Goal: Information Seeking & Learning: Learn about a topic

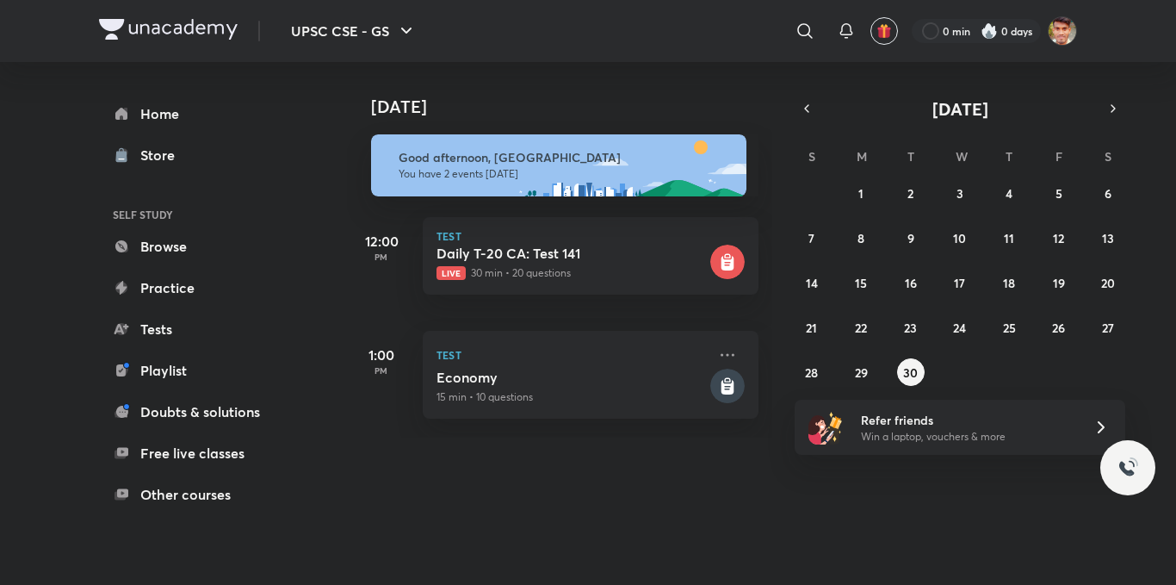
click at [721, 263] on icon at bounding box center [727, 263] width 13 height 15
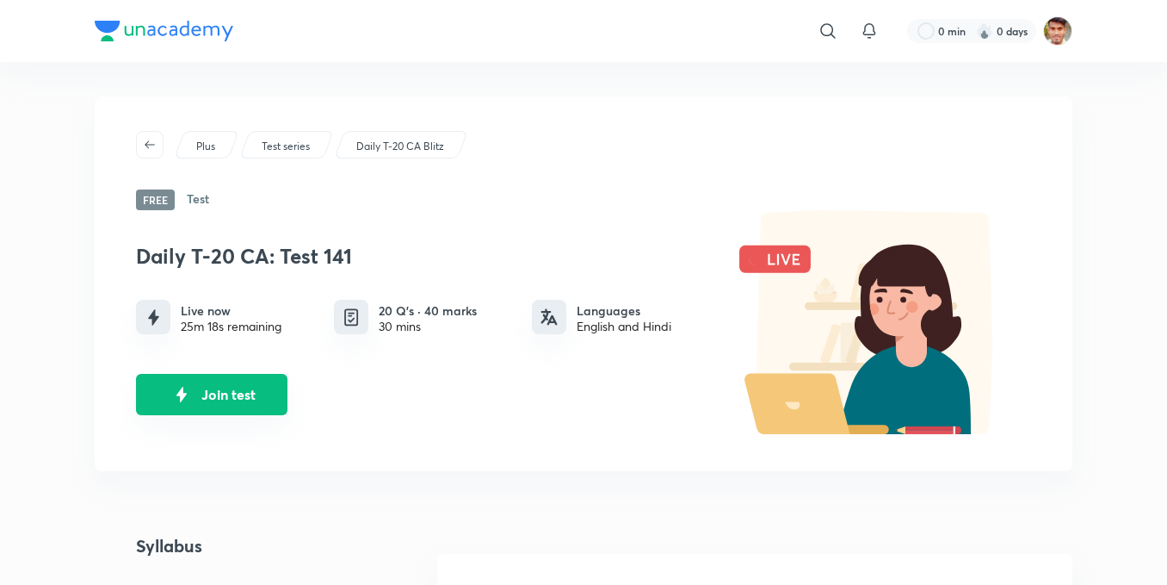
click at [171, 405] on img "Join test" at bounding box center [182, 394] width 26 height 26
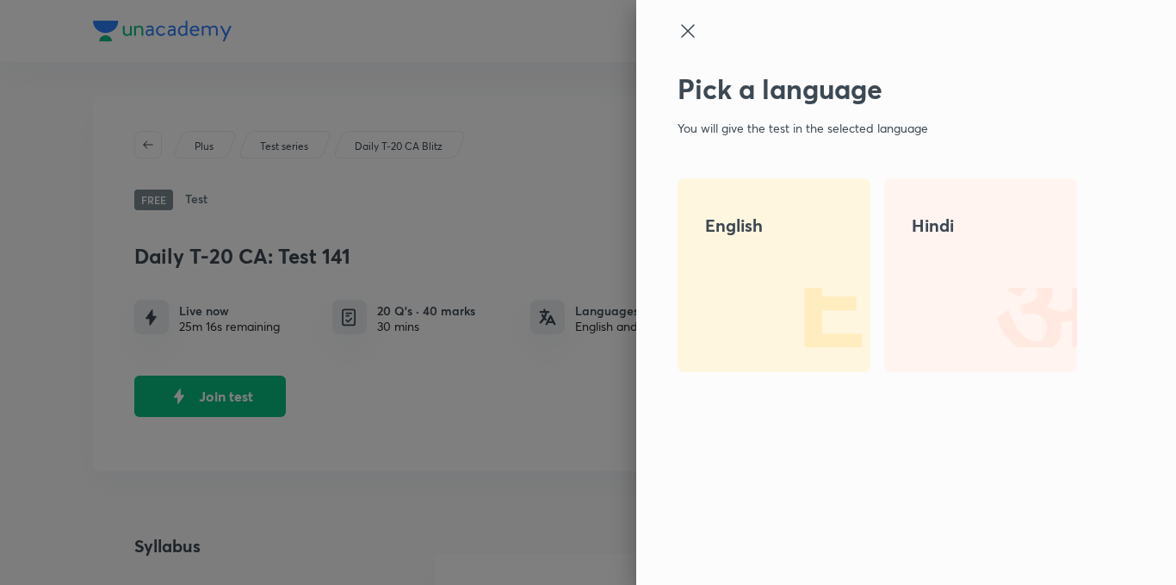
click at [729, 313] on div "English" at bounding box center [773, 275] width 193 height 194
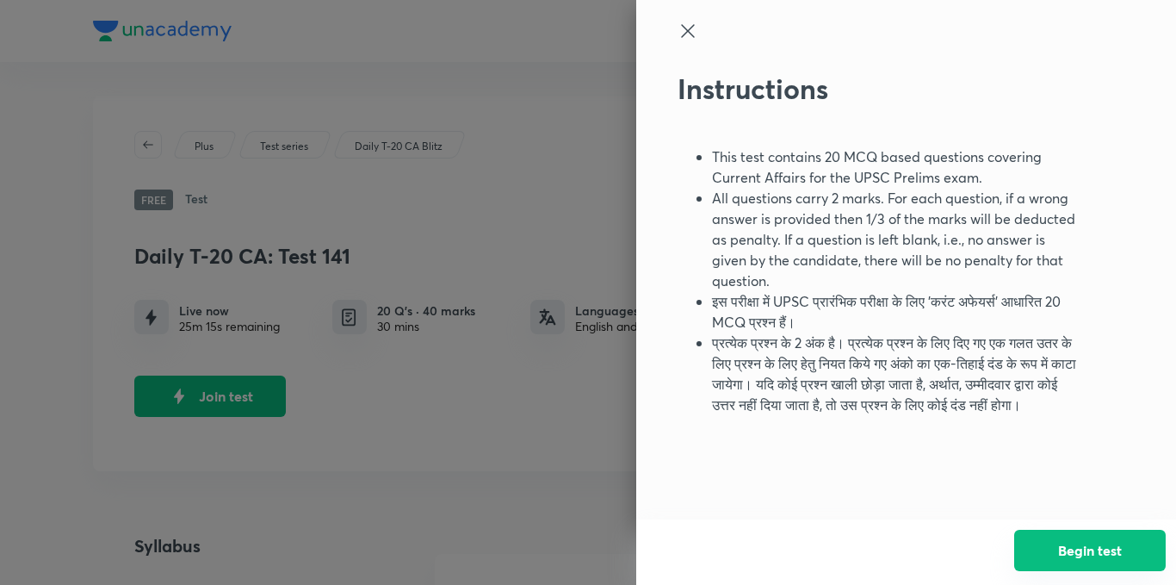
click at [1062, 558] on button "Begin test" at bounding box center [1090, 549] width 152 height 41
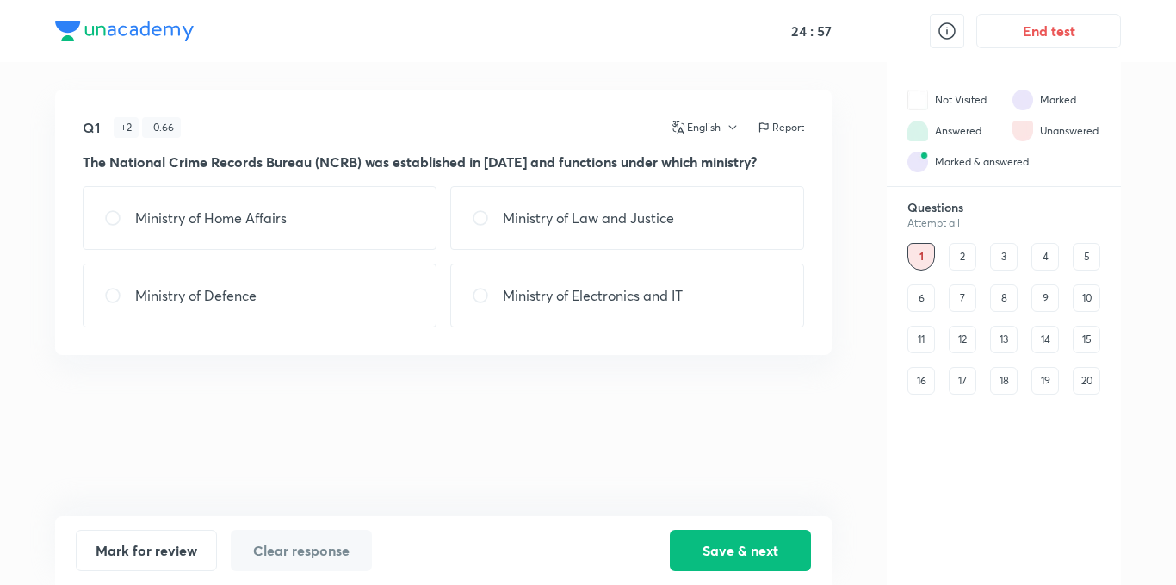
click at [321, 199] on div "Ministry of Home Affairs" at bounding box center [260, 218] width 354 height 64
radio input "true"
drag, startPoint x: 726, startPoint y: 547, endPoint x: 667, endPoint y: 525, distance: 62.4
click at [726, 546] on button "Save & next" at bounding box center [740, 549] width 141 height 41
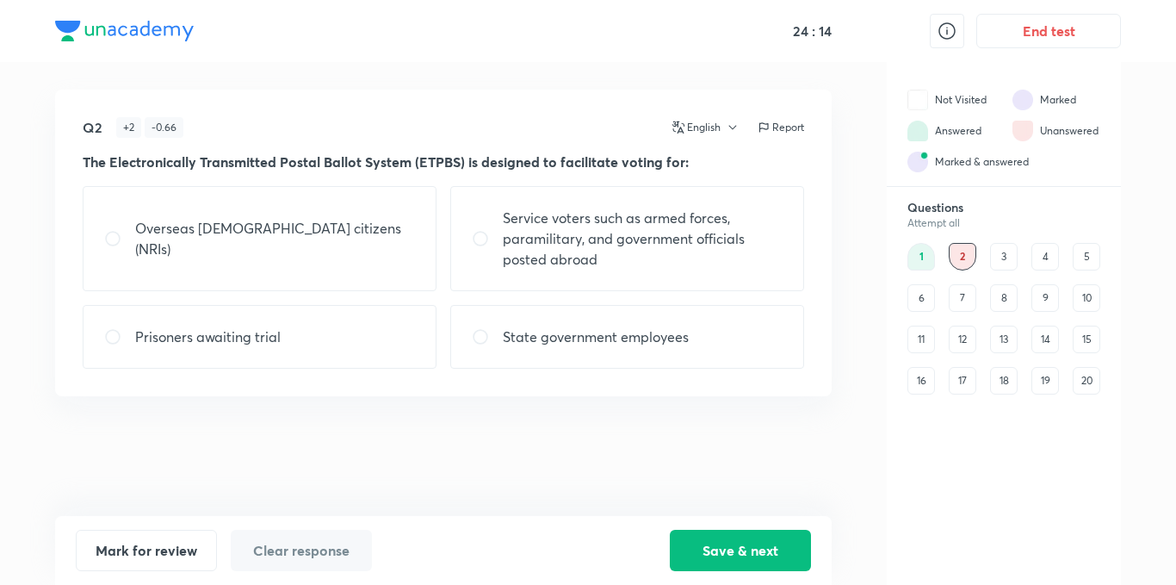
click at [612, 243] on p "Service voters such as armed forces, paramilitary, and government officials pos…" at bounding box center [643, 238] width 280 height 62
radio input "true"
drag, startPoint x: 702, startPoint y: 545, endPoint x: 701, endPoint y: 535, distance: 9.6
click at [702, 545] on button "Save & next" at bounding box center [740, 548] width 141 height 41
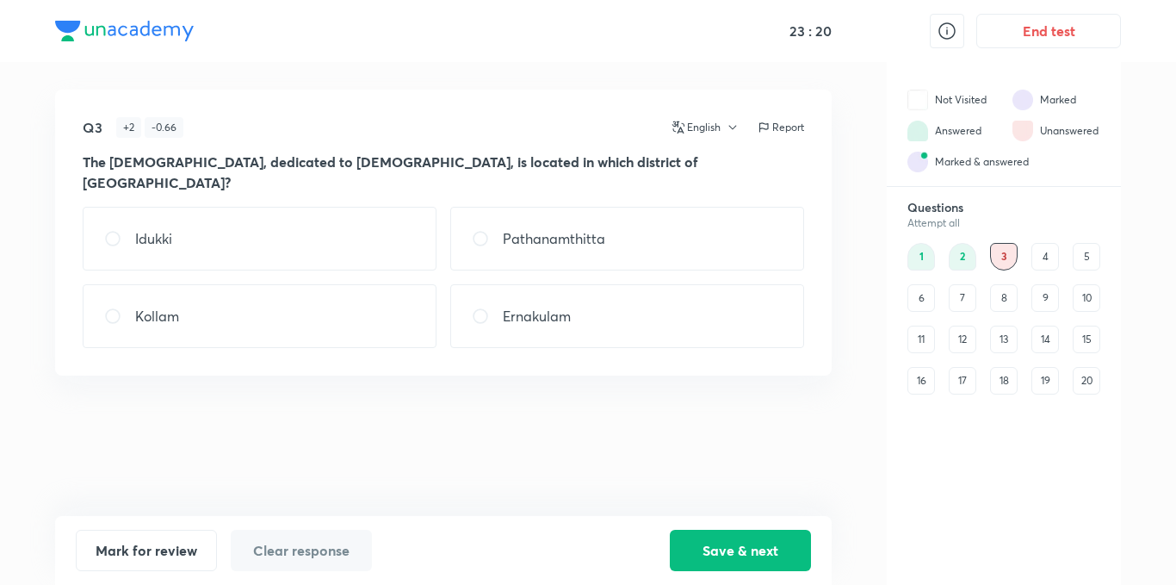
drag, startPoint x: 623, startPoint y: 214, endPoint x: 644, endPoint y: 271, distance: 60.5
click at [628, 229] on div "Pathanamthitta" at bounding box center [627, 239] width 354 height 64
radio input "true"
click at [767, 541] on button "Save & next" at bounding box center [740, 548] width 141 height 41
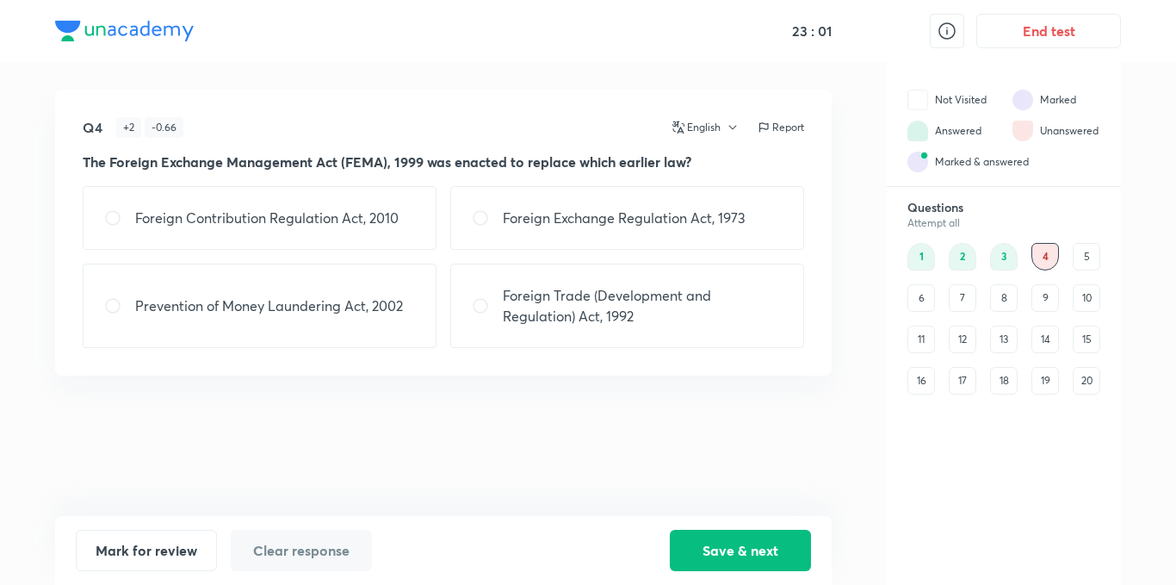
click at [573, 225] on p "Foreign Exchange Regulation Act, 1973" at bounding box center [624, 217] width 243 height 21
radio input "true"
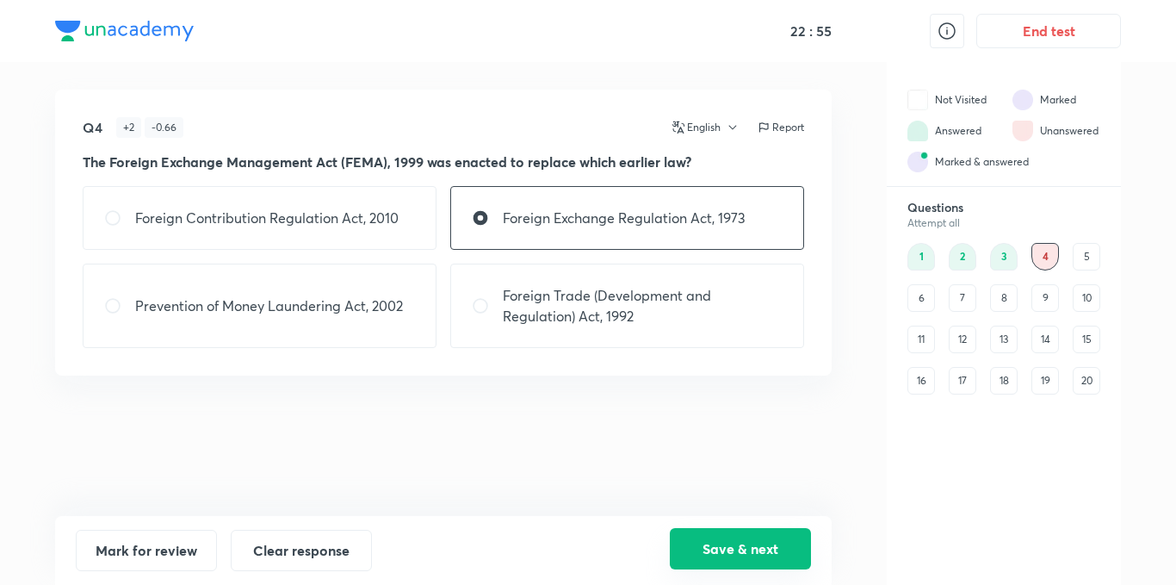
click at [722, 543] on button "Save & next" at bounding box center [740, 548] width 141 height 41
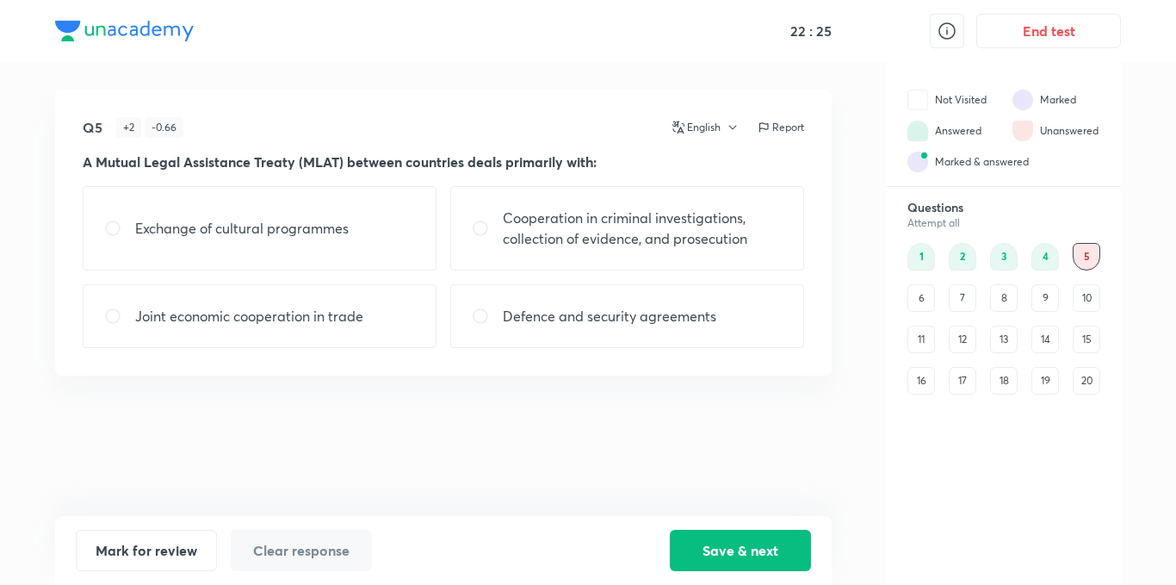
click at [622, 223] on p "Cooperation in criminal investigations, collection of evidence, and prosecution" at bounding box center [643, 227] width 280 height 41
radio input "true"
click at [785, 547] on button "Save & next" at bounding box center [740, 548] width 141 height 41
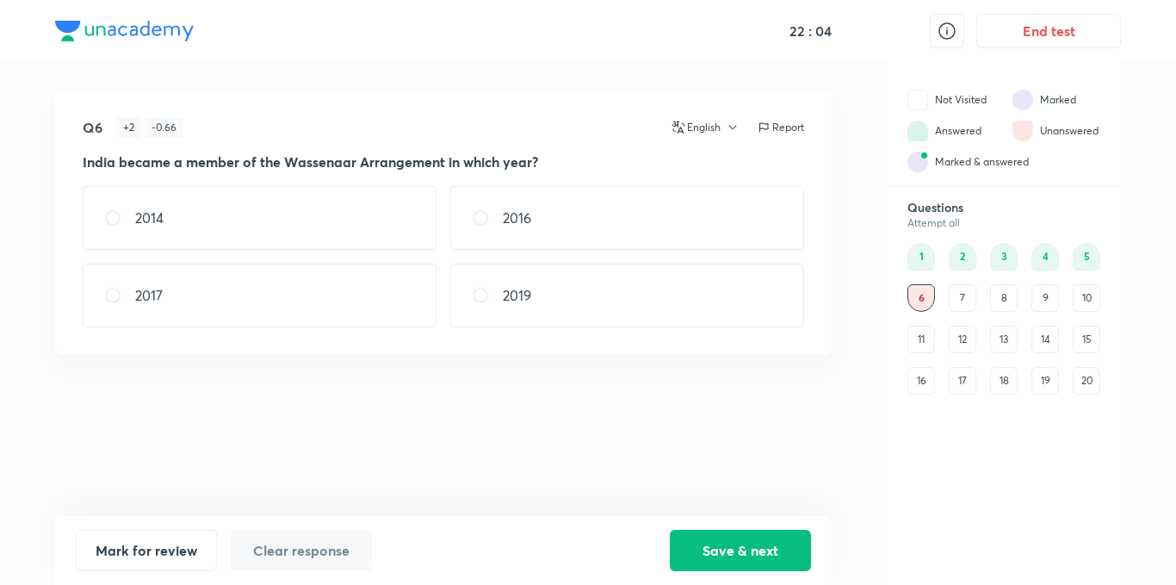
click at [160, 306] on div "2017" at bounding box center [260, 295] width 354 height 64
radio input "true"
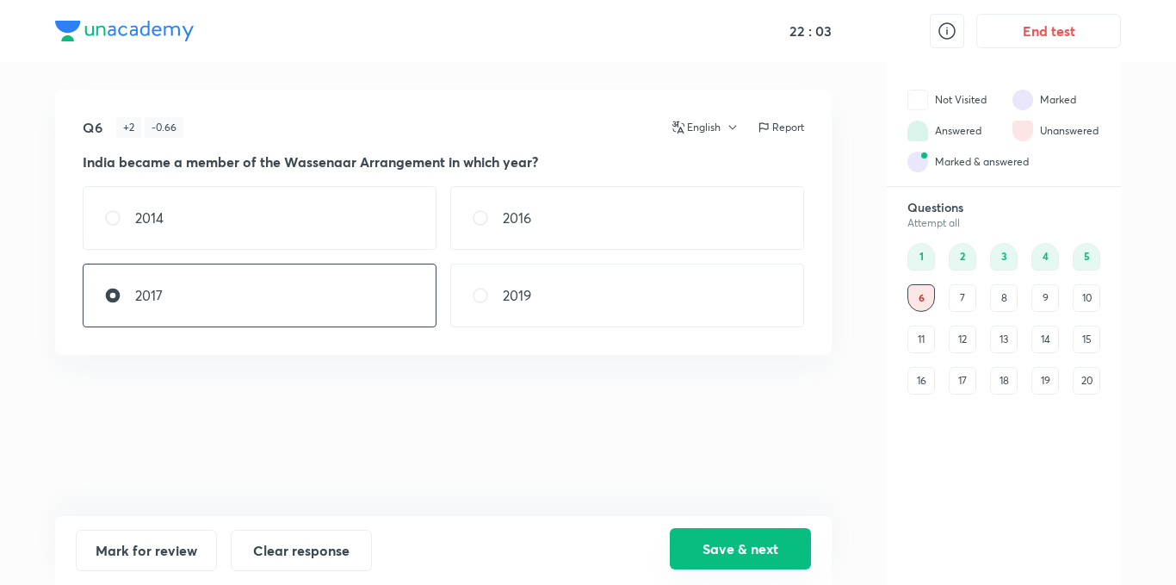
click at [775, 543] on button "Save & next" at bounding box center [740, 548] width 141 height 41
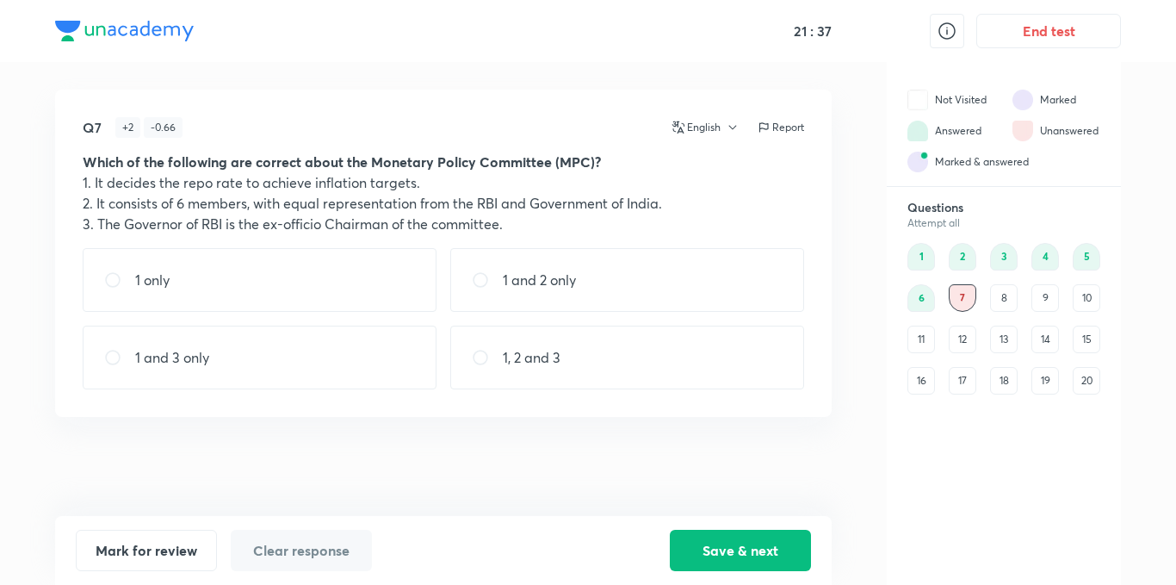
click at [659, 335] on div "1, 2 and 3" at bounding box center [627, 357] width 354 height 64
radio input "true"
click at [770, 542] on button "Save & next" at bounding box center [740, 548] width 141 height 41
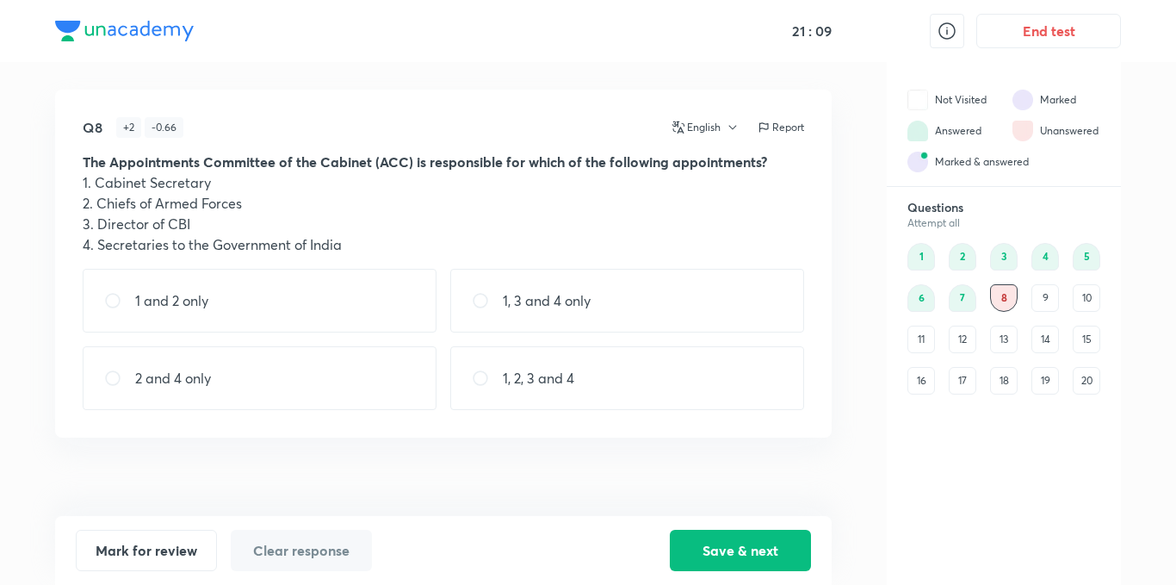
click at [628, 393] on div "1, 2, 3 and 4" at bounding box center [627, 378] width 354 height 64
radio input "true"
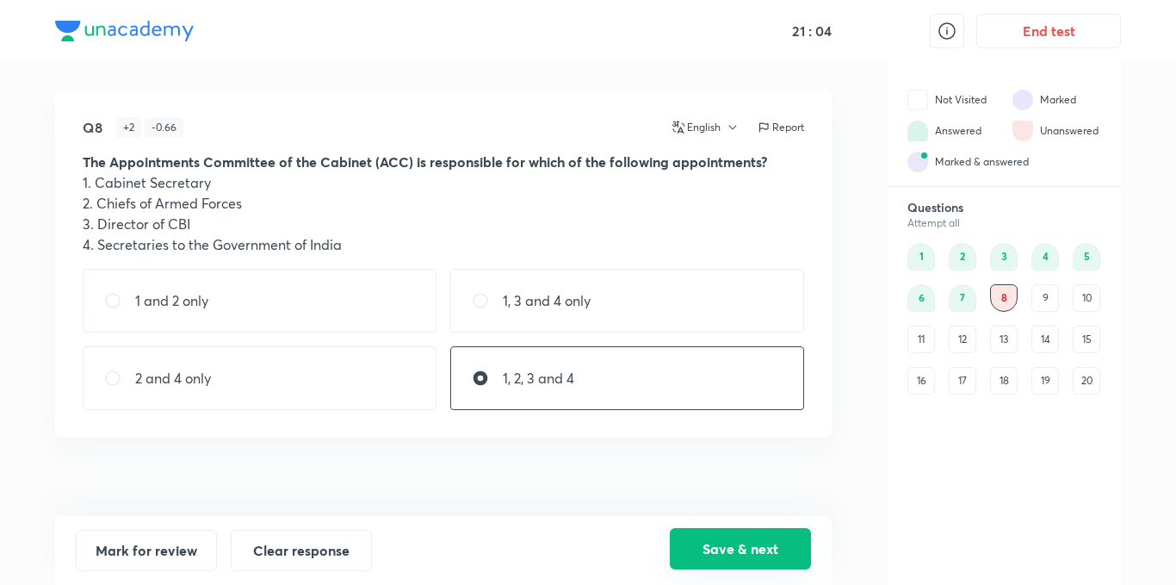
click at [754, 550] on button "Save & next" at bounding box center [740, 548] width 141 height 41
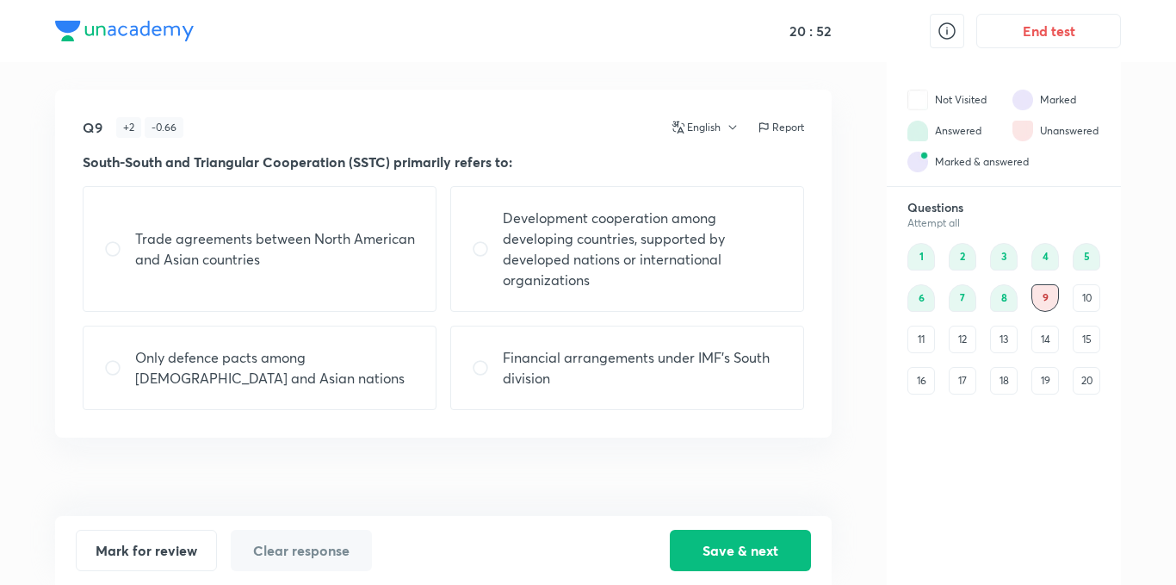
click at [1095, 298] on div "10" at bounding box center [1087, 298] width 28 height 28
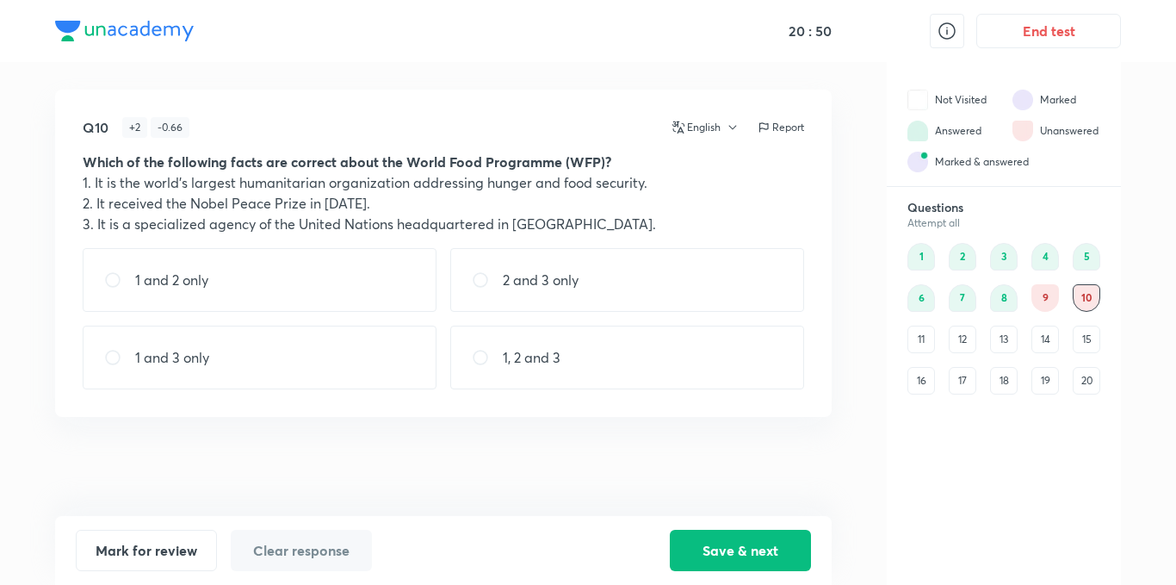
click at [1045, 298] on div "9" at bounding box center [1045, 298] width 28 height 28
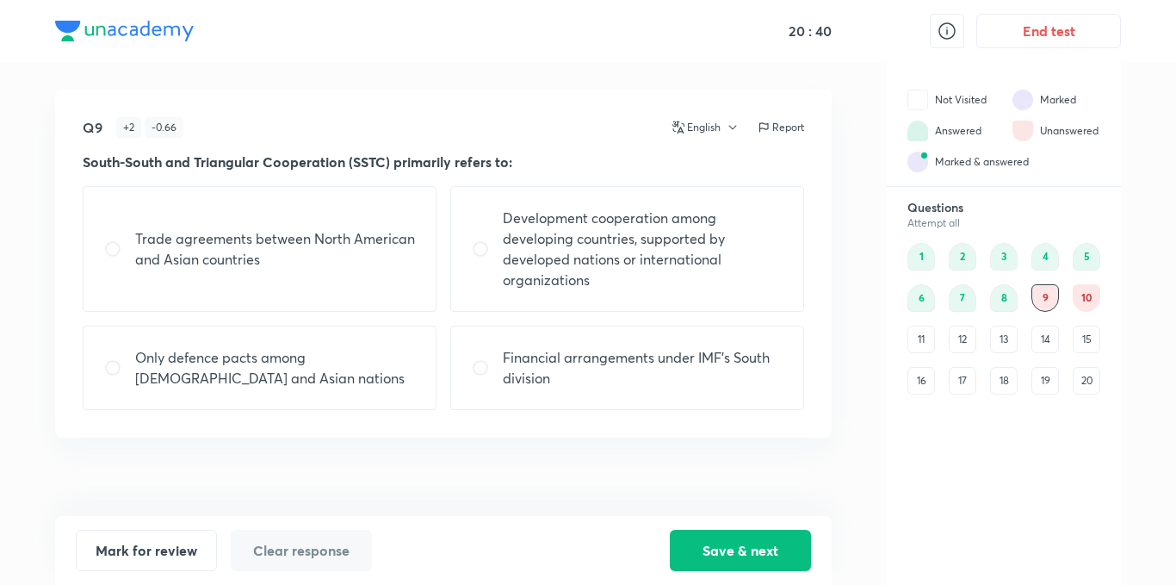
click at [570, 197] on div "Development cooperation among developing countries, supported by developed nati…" at bounding box center [627, 249] width 354 height 126
radio input "true"
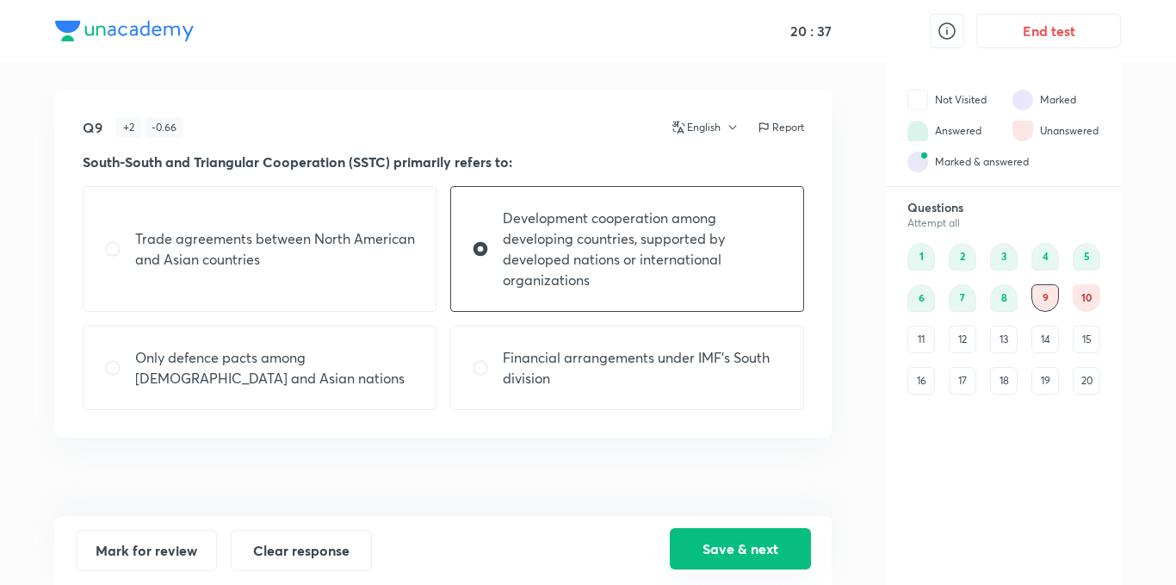
click at [774, 541] on button "Save & next" at bounding box center [740, 548] width 141 height 41
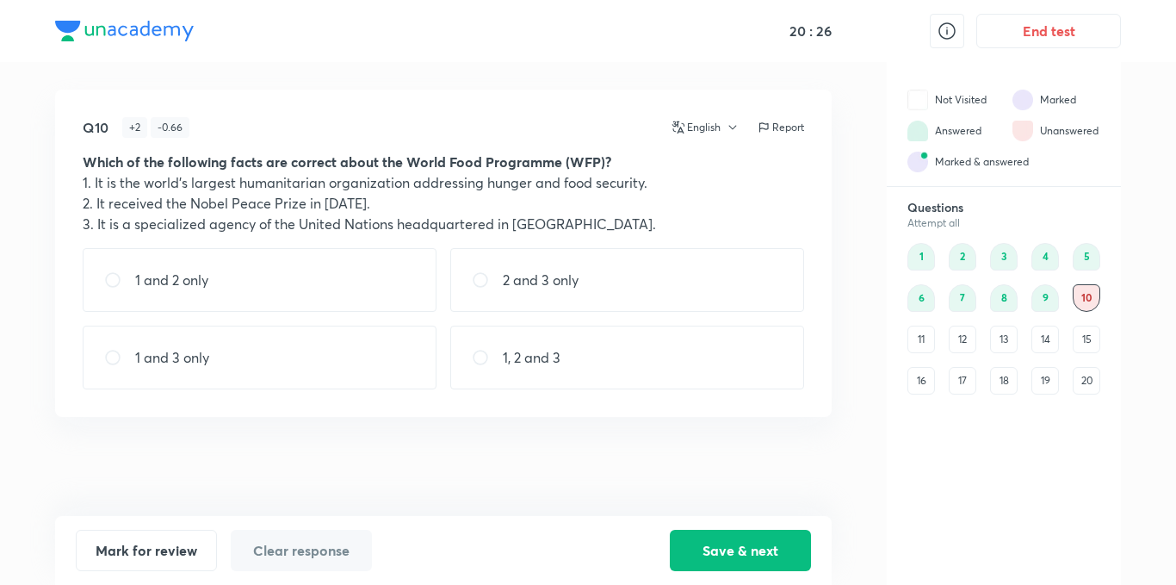
click at [682, 362] on div "1, 2 and 3" at bounding box center [627, 357] width 354 height 64
radio input "true"
click at [717, 542] on button "Save & next" at bounding box center [740, 548] width 141 height 41
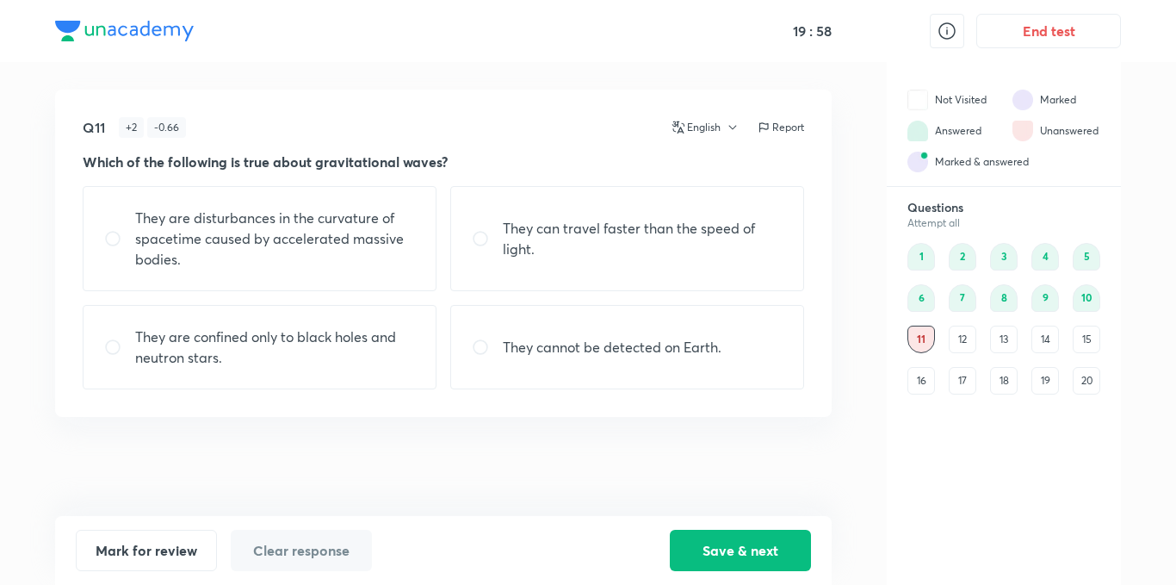
click at [922, 375] on div "16" at bounding box center [921, 381] width 28 height 28
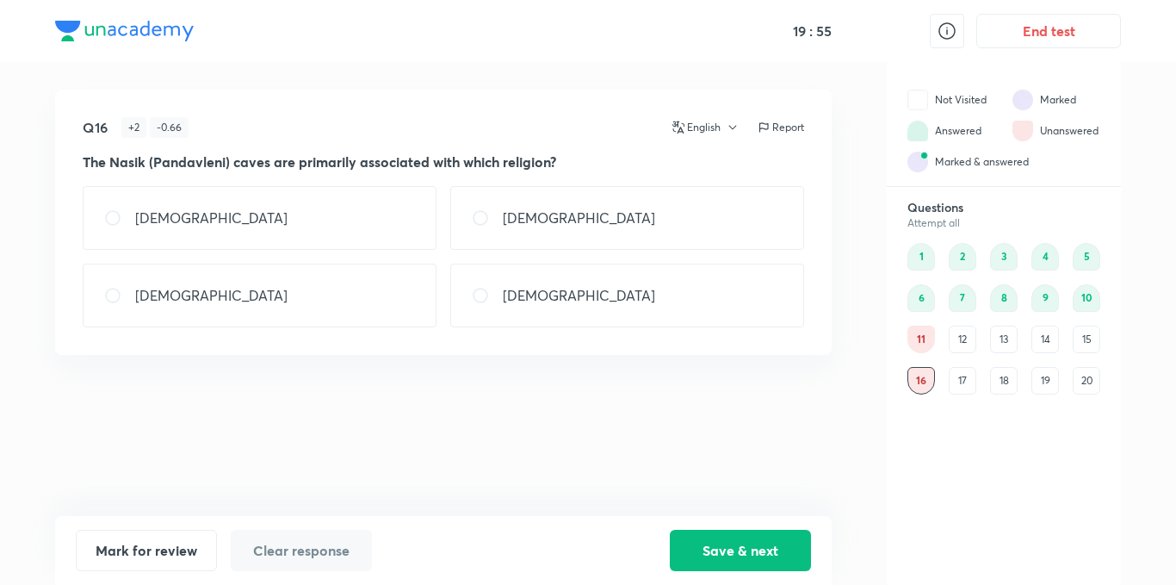
click at [577, 215] on div "[DEMOGRAPHIC_DATA]" at bounding box center [627, 218] width 354 height 64
radio input "true"
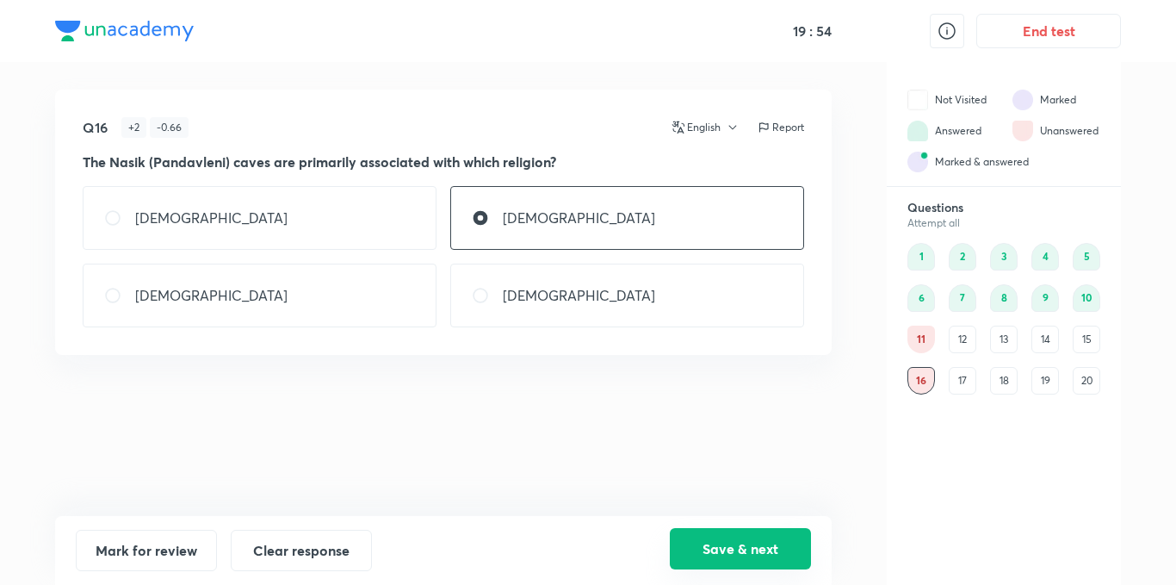
click at [740, 548] on button "Save & next" at bounding box center [740, 548] width 141 height 41
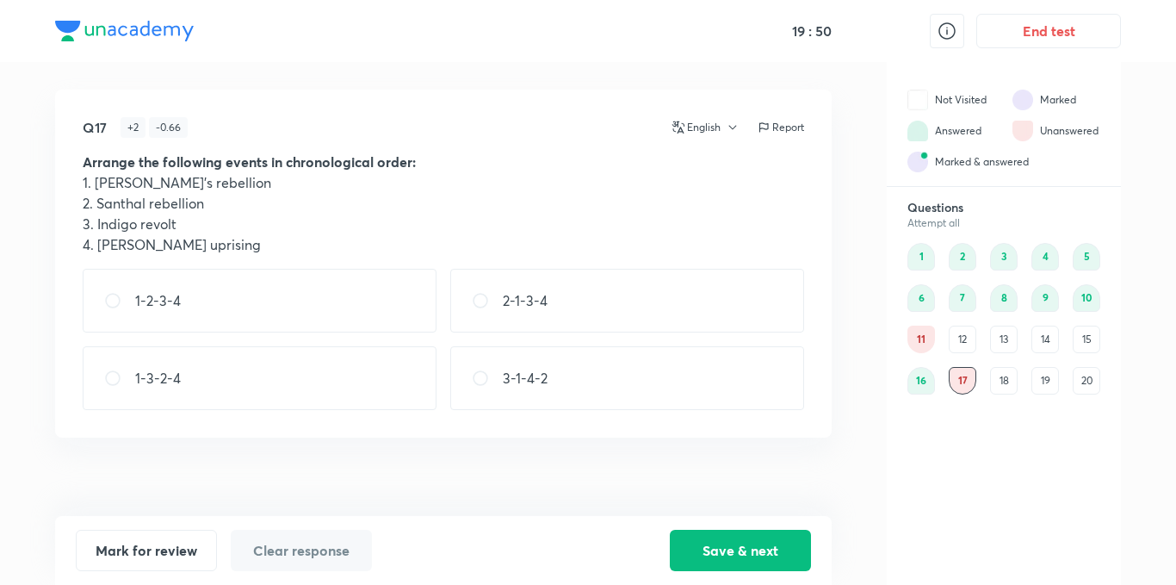
click at [924, 336] on div "11" at bounding box center [921, 339] width 28 height 28
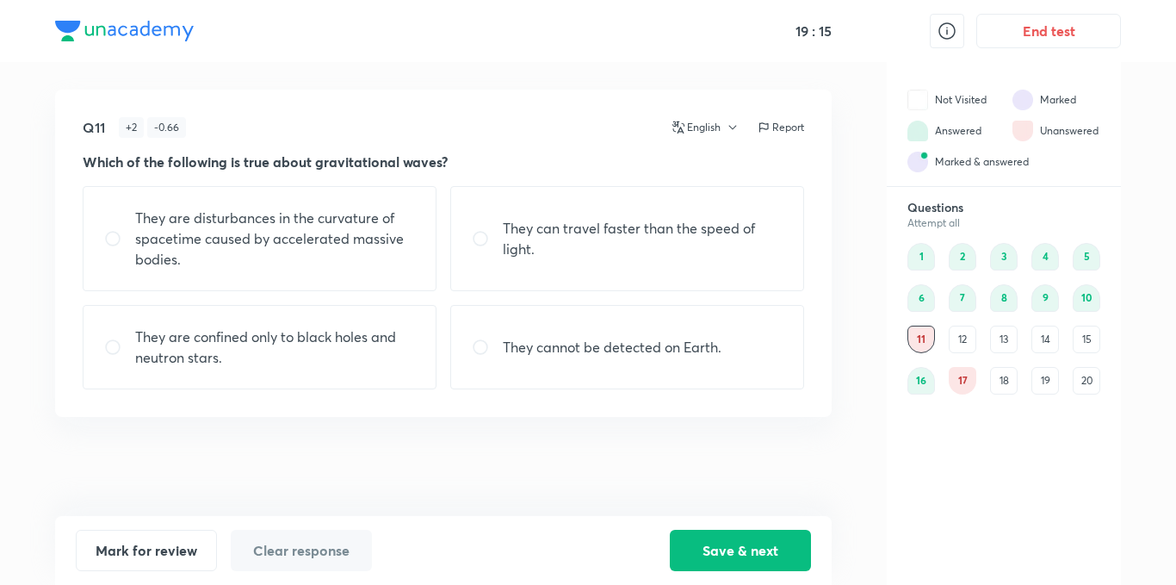
click at [305, 211] on p "They are disturbances in the curvature of spacetime caused by accelerated massi…" at bounding box center [275, 238] width 280 height 62
radio input "true"
click at [763, 548] on button "Save & next" at bounding box center [740, 548] width 141 height 41
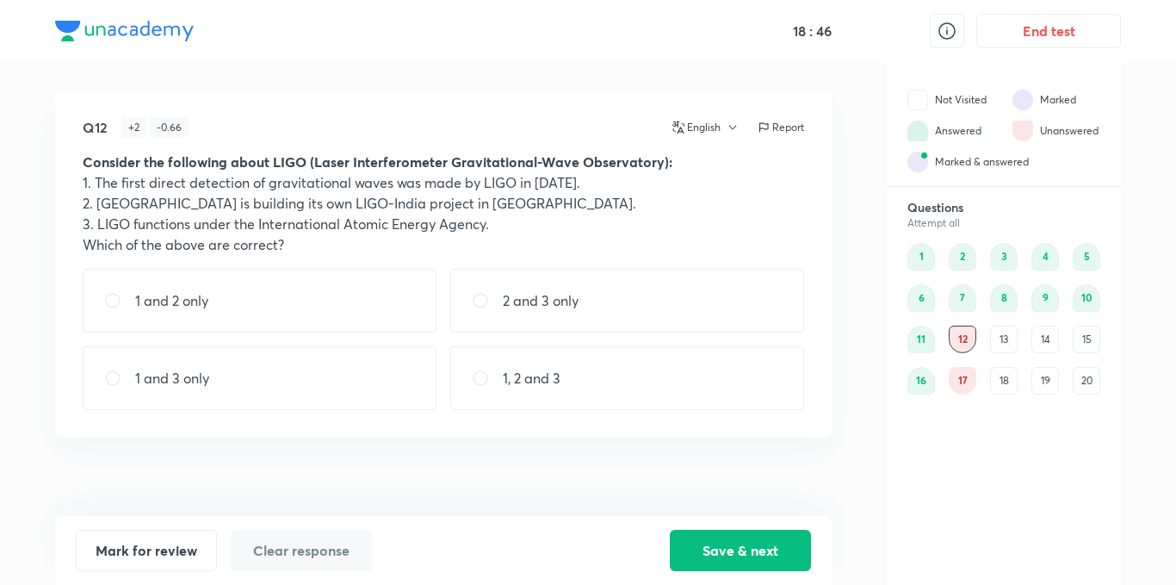
click at [1080, 385] on div "20" at bounding box center [1087, 381] width 28 height 28
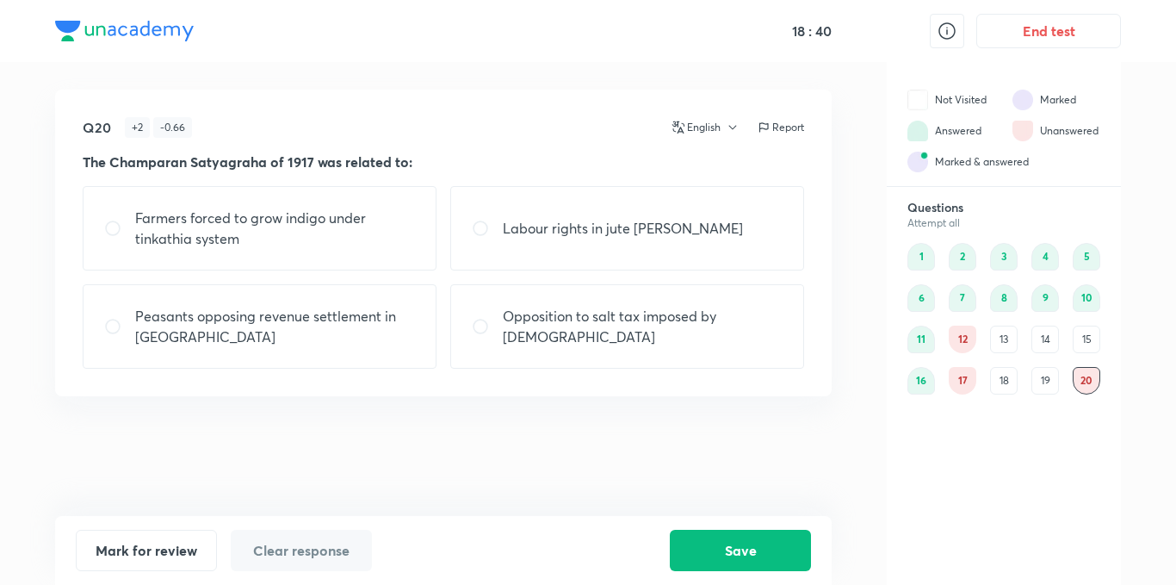
click at [332, 244] on p "Farmers forced to grow indigo under tinkathia system" at bounding box center [275, 227] width 280 height 41
radio input "true"
click at [743, 539] on button "Save" at bounding box center [740, 548] width 141 height 41
click at [1041, 375] on div "19" at bounding box center [1045, 381] width 28 height 28
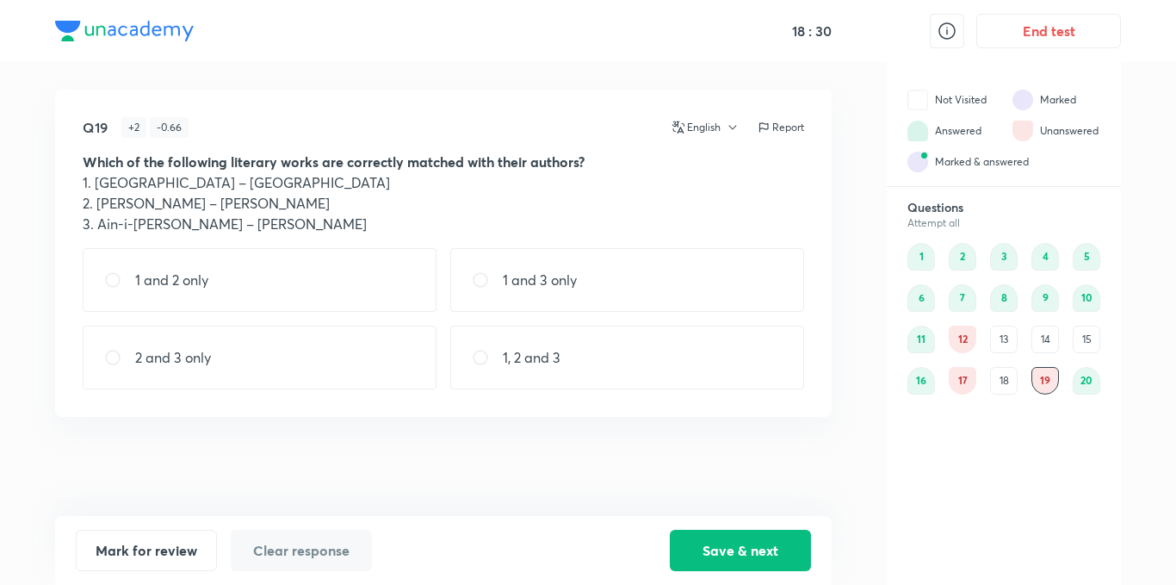
click at [955, 337] on div "12" at bounding box center [963, 339] width 28 height 28
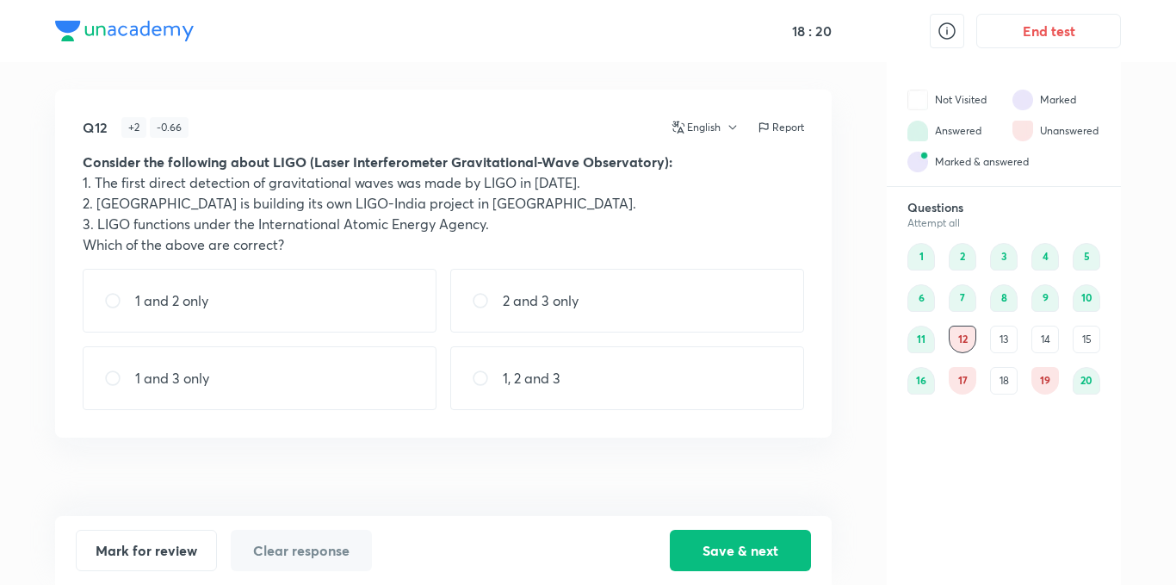
click at [276, 296] on div "1 and 2 only" at bounding box center [260, 301] width 354 height 64
radio input "true"
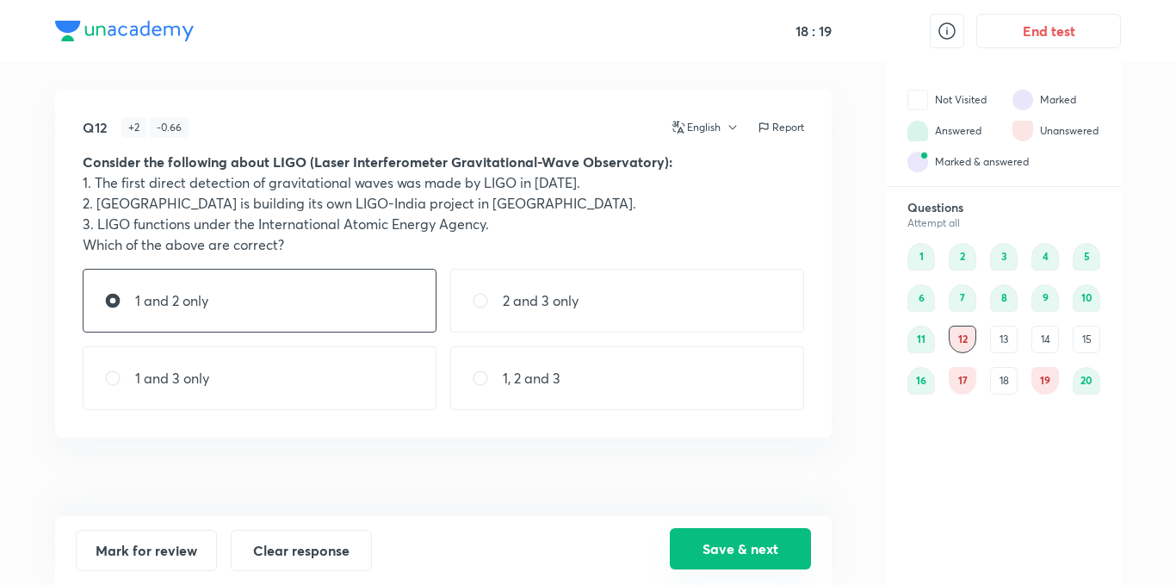
click at [733, 548] on button "Save & next" at bounding box center [740, 548] width 141 height 41
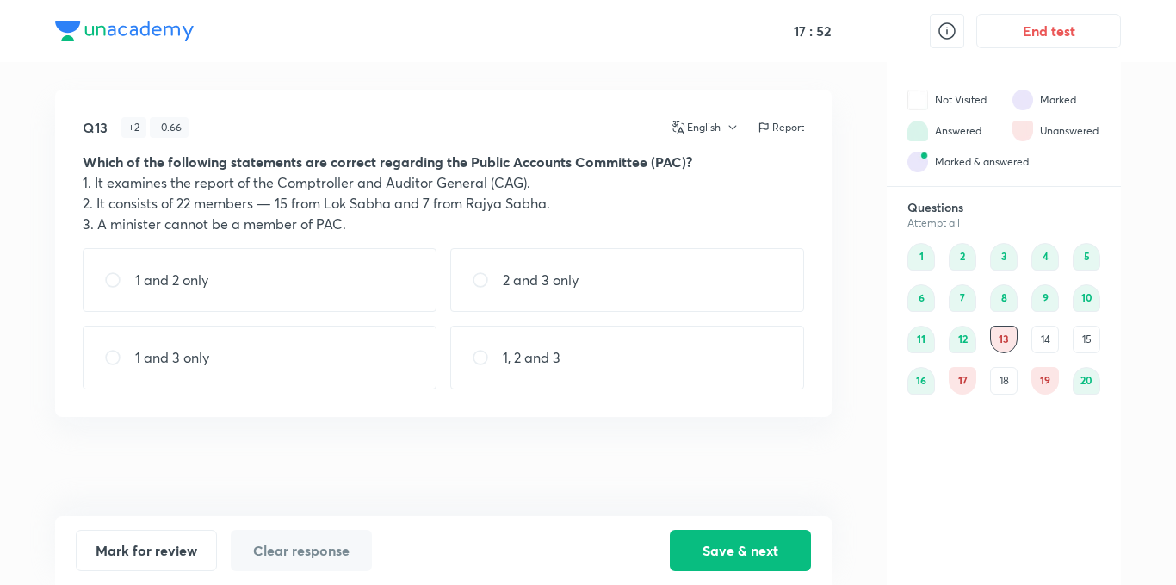
click at [600, 386] on div "1, 2 and 3" at bounding box center [627, 357] width 354 height 64
radio input "true"
click at [739, 549] on button "Save & next" at bounding box center [740, 548] width 141 height 41
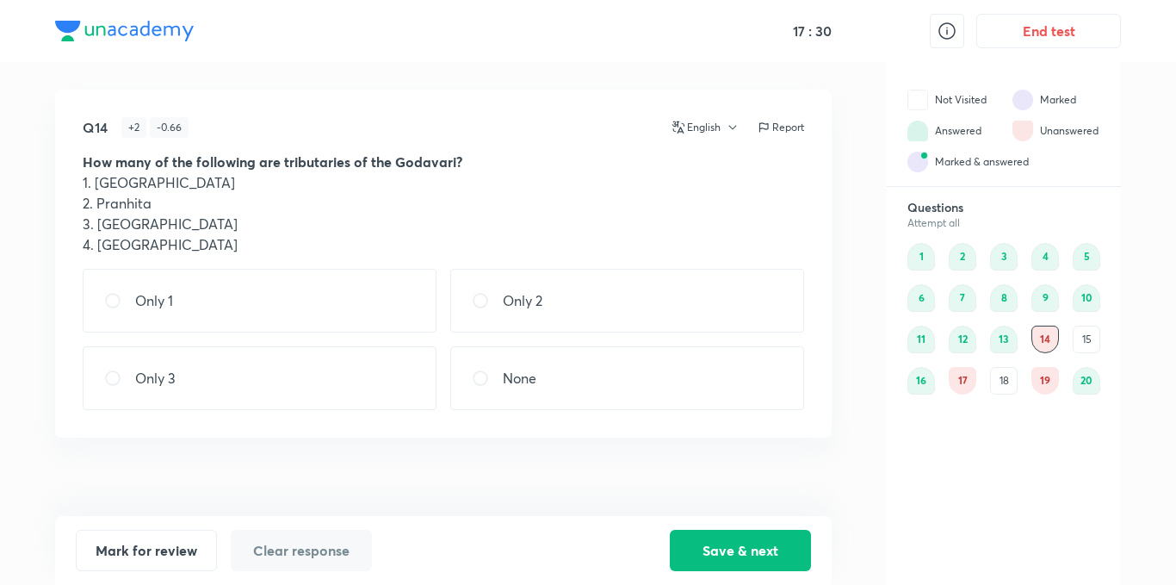
click at [641, 315] on div "Only 2" at bounding box center [627, 301] width 354 height 64
radio input "true"
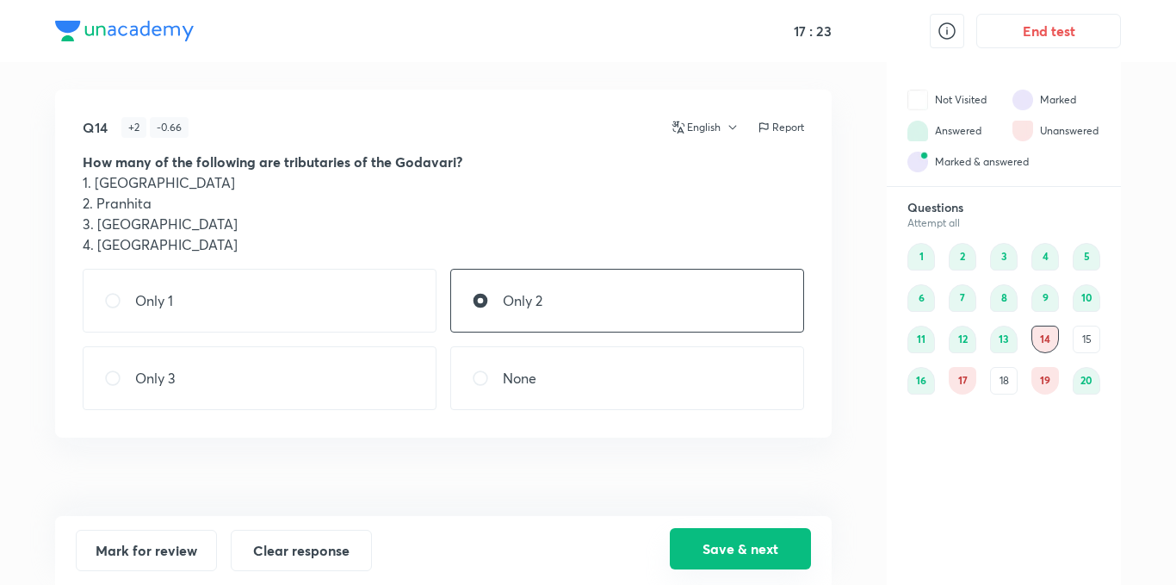
click at [731, 537] on button "Save & next" at bounding box center [740, 548] width 141 height 41
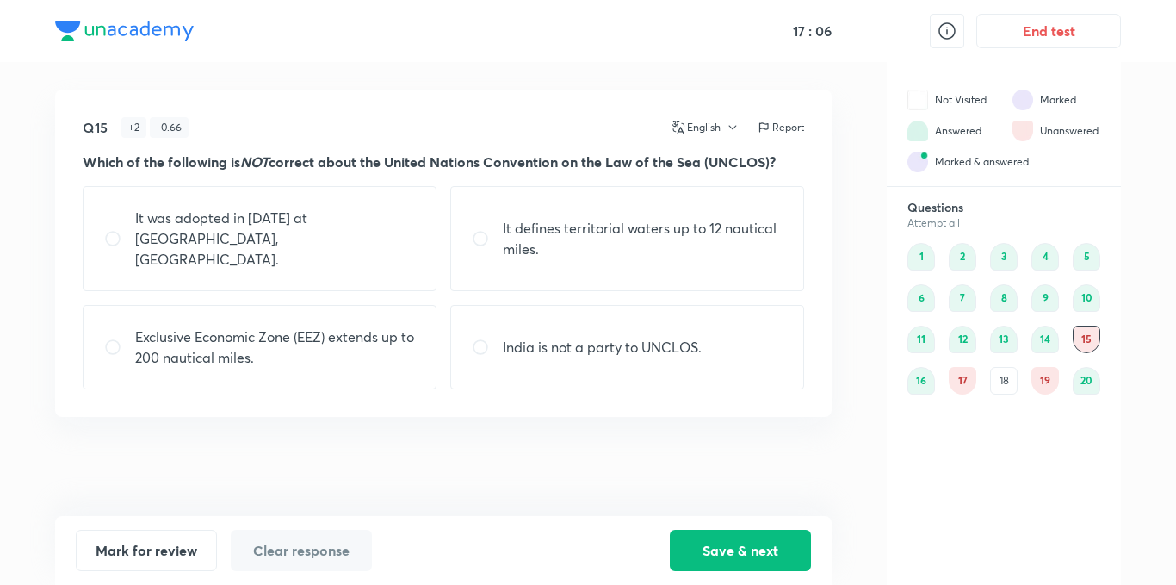
click at [610, 337] on p "India is not a party to UNCLOS." at bounding box center [602, 347] width 199 height 21
radio input "true"
click at [702, 538] on button "Save & next" at bounding box center [740, 548] width 141 height 41
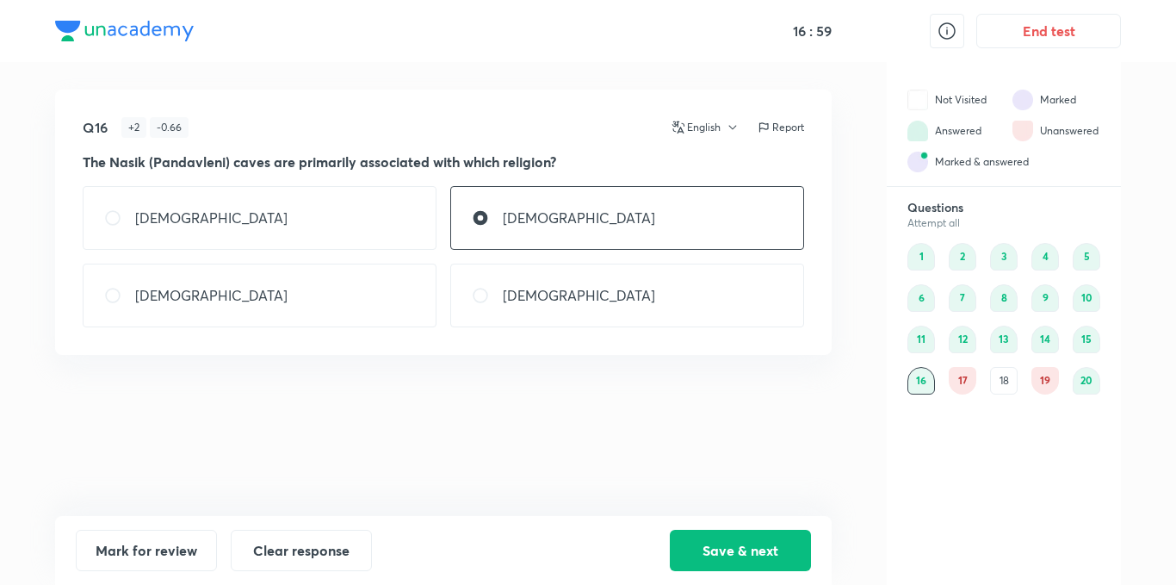
click at [962, 385] on div "17" at bounding box center [963, 381] width 28 height 28
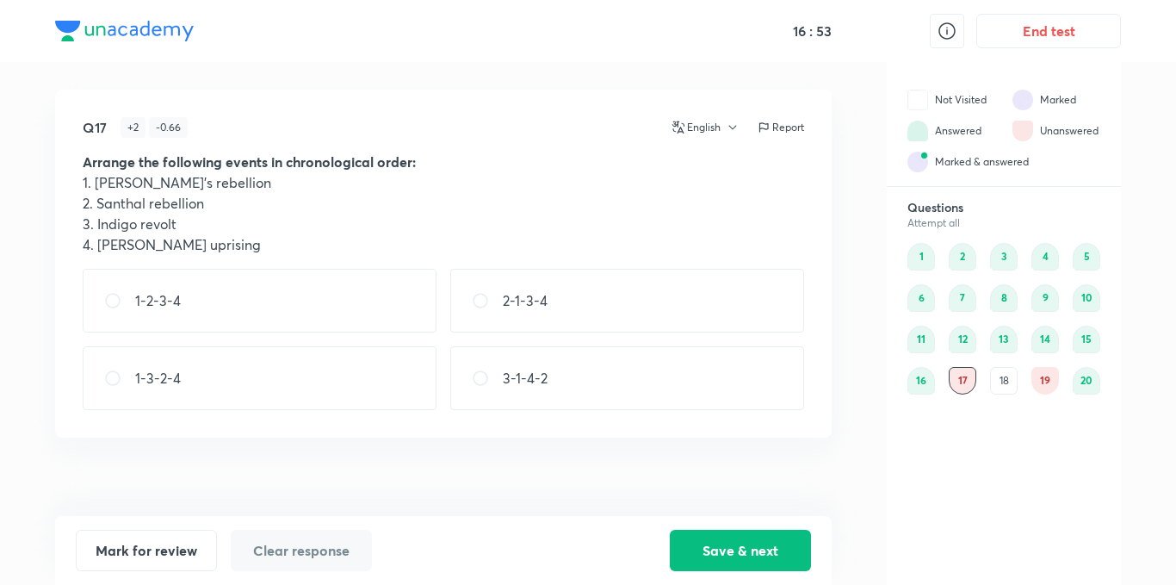
click at [998, 382] on div "18" at bounding box center [1004, 381] width 28 height 28
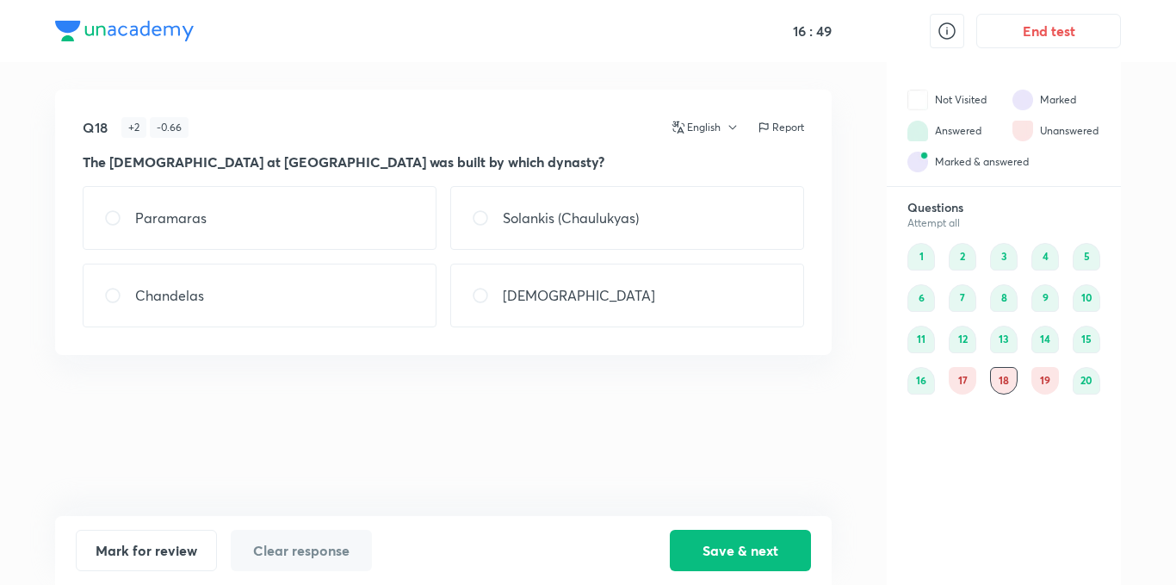
drag, startPoint x: 235, startPoint y: 306, endPoint x: 421, endPoint y: 376, distance: 198.6
click at [317, 331] on div "Q18 + 2 - 0.66 English Report The [DEMOGRAPHIC_DATA] at [GEOGRAPHIC_DATA] was b…" at bounding box center [443, 222] width 776 height 265
click at [663, 237] on div "Solankis (Chaulukyas)" at bounding box center [627, 218] width 354 height 64
radio input "true"
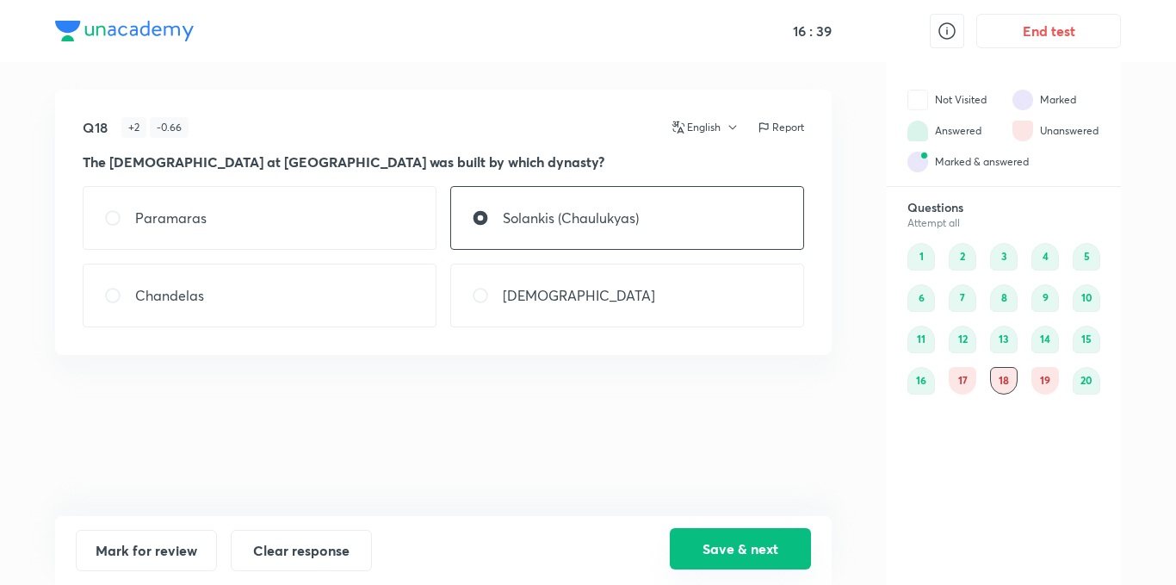
click at [753, 566] on button "Save & next" at bounding box center [740, 548] width 141 height 41
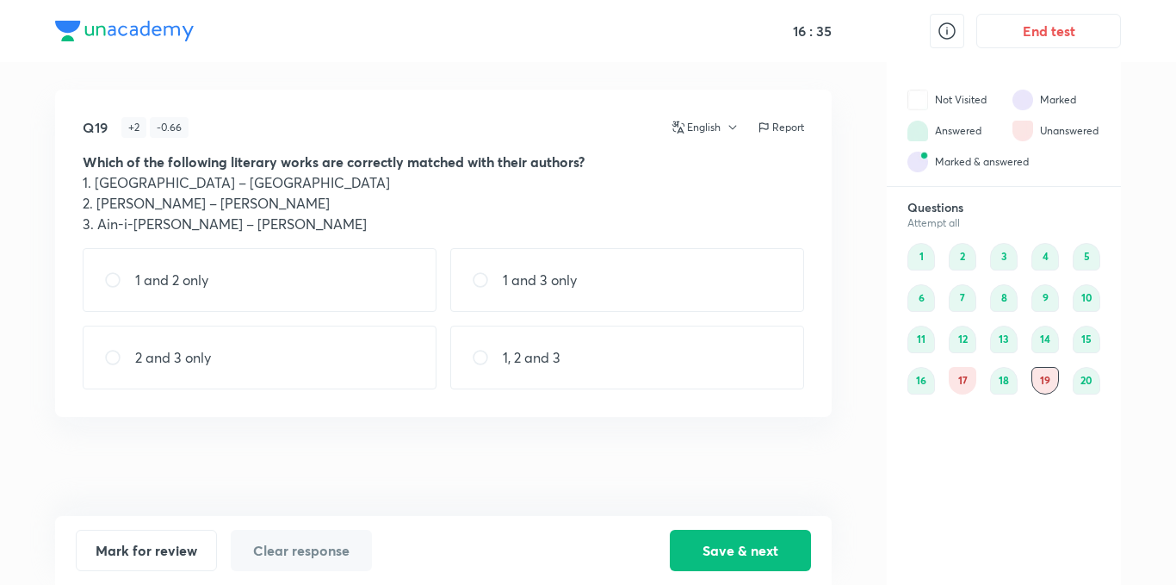
click at [1011, 380] on div "18" at bounding box center [1004, 381] width 28 height 28
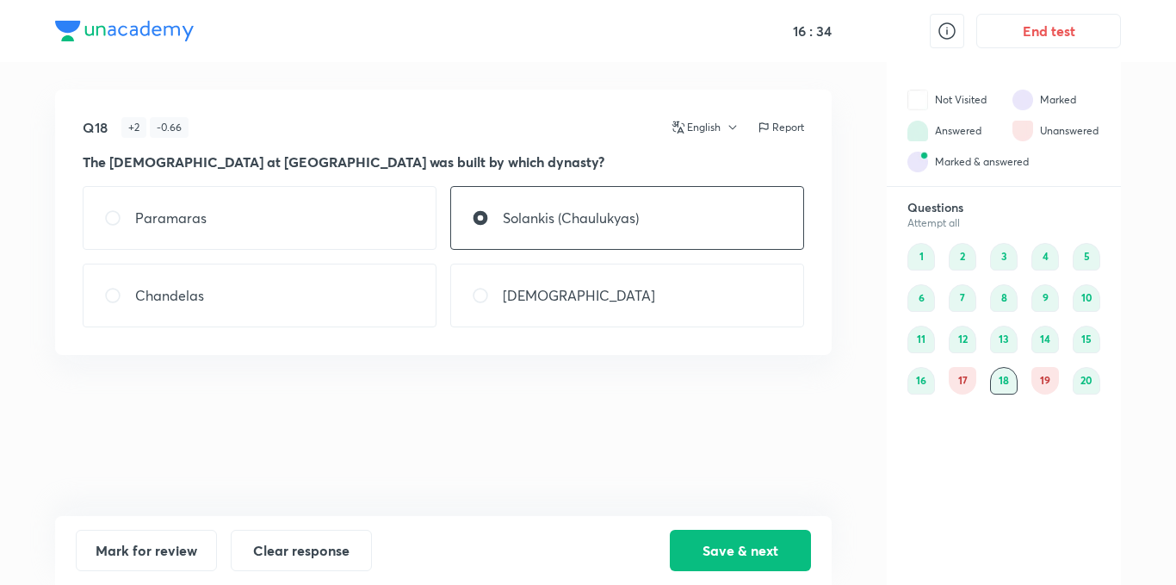
click at [1036, 381] on div "19" at bounding box center [1045, 381] width 28 height 28
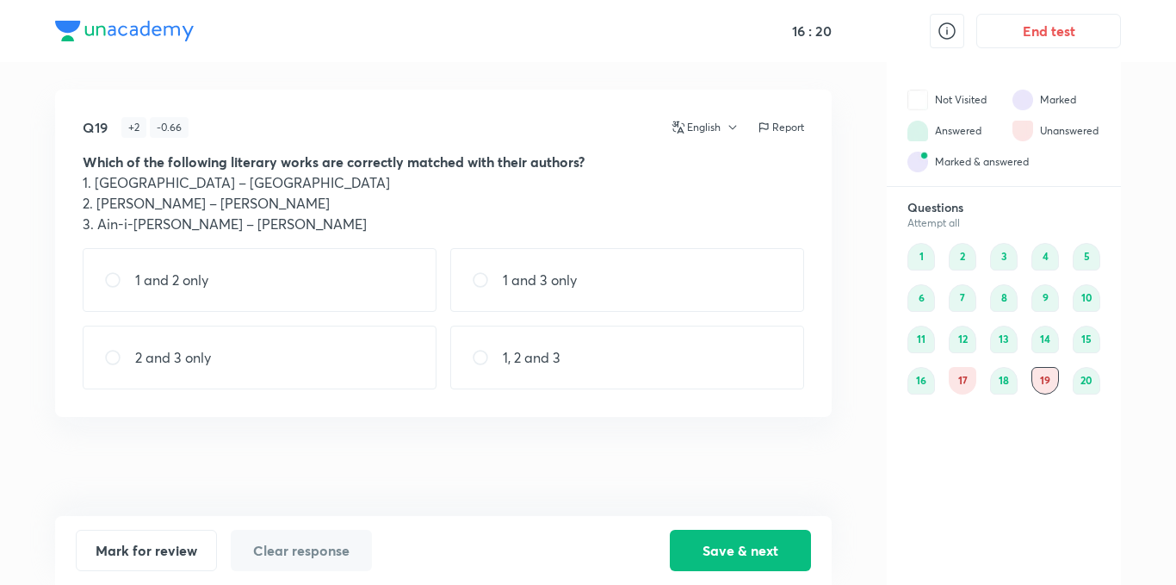
click at [968, 387] on div "17" at bounding box center [963, 381] width 28 height 28
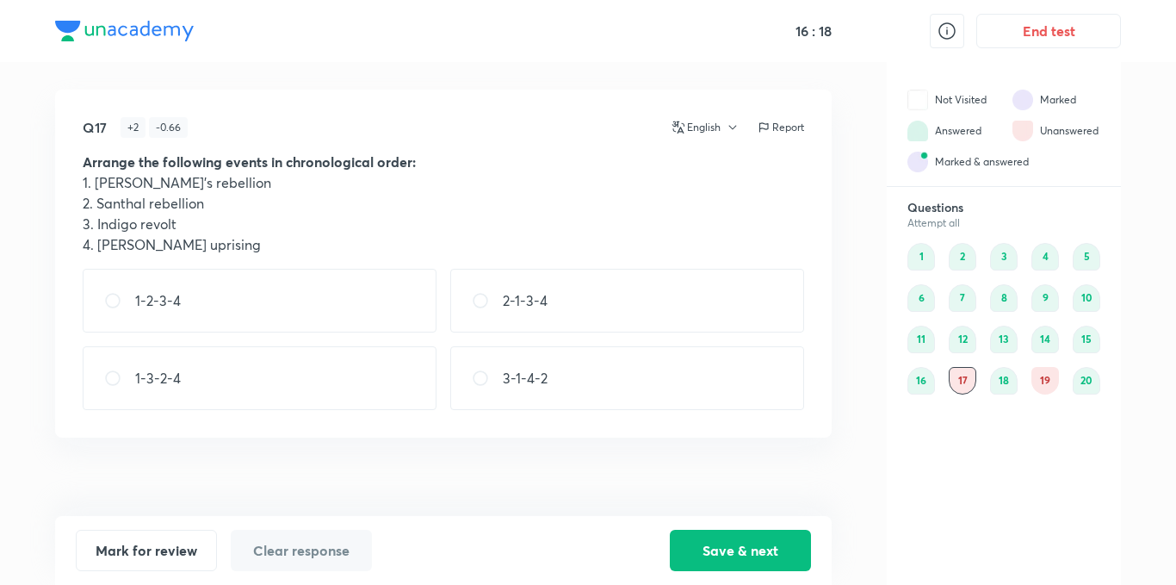
click at [1055, 381] on div "19" at bounding box center [1045, 381] width 28 height 28
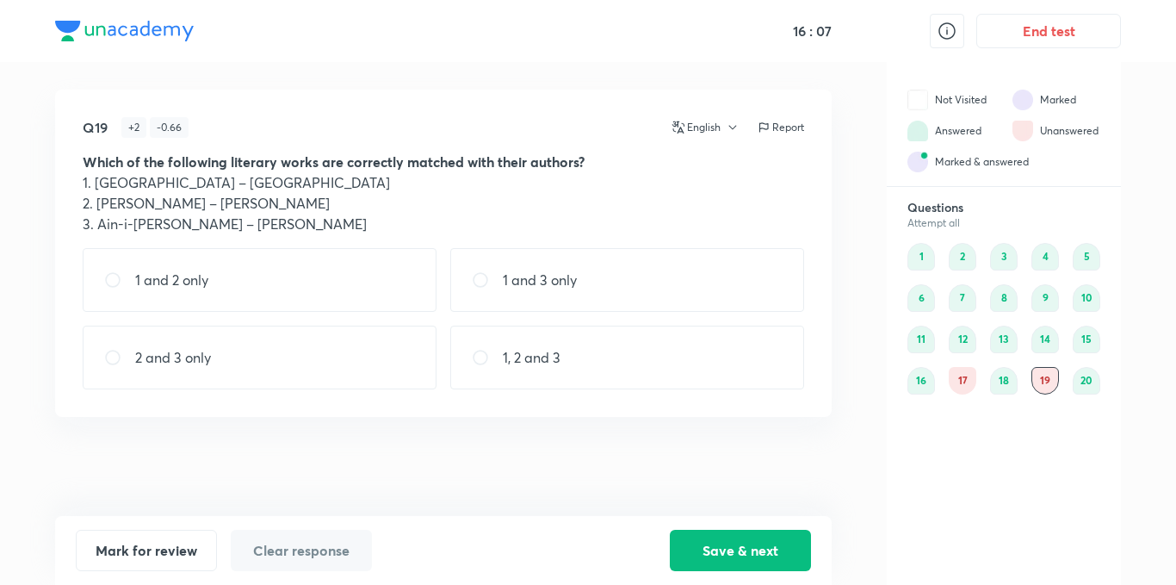
click at [659, 356] on div "1, 2 and 3" at bounding box center [627, 357] width 354 height 64
radio input "true"
click at [750, 548] on button "Save & next" at bounding box center [740, 548] width 141 height 41
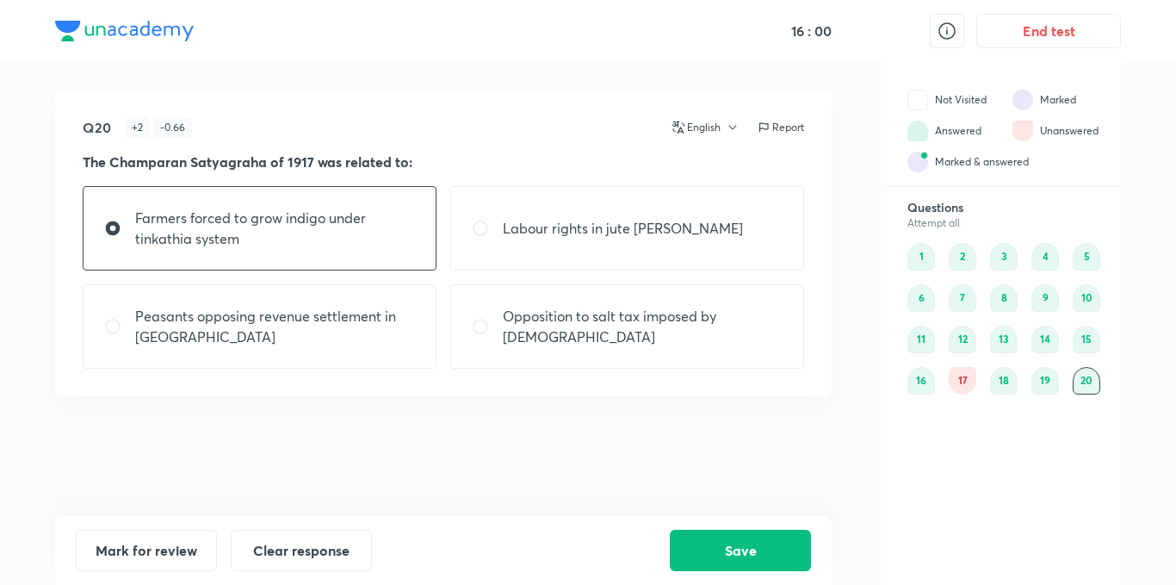
click at [972, 380] on div "17" at bounding box center [963, 381] width 28 height 28
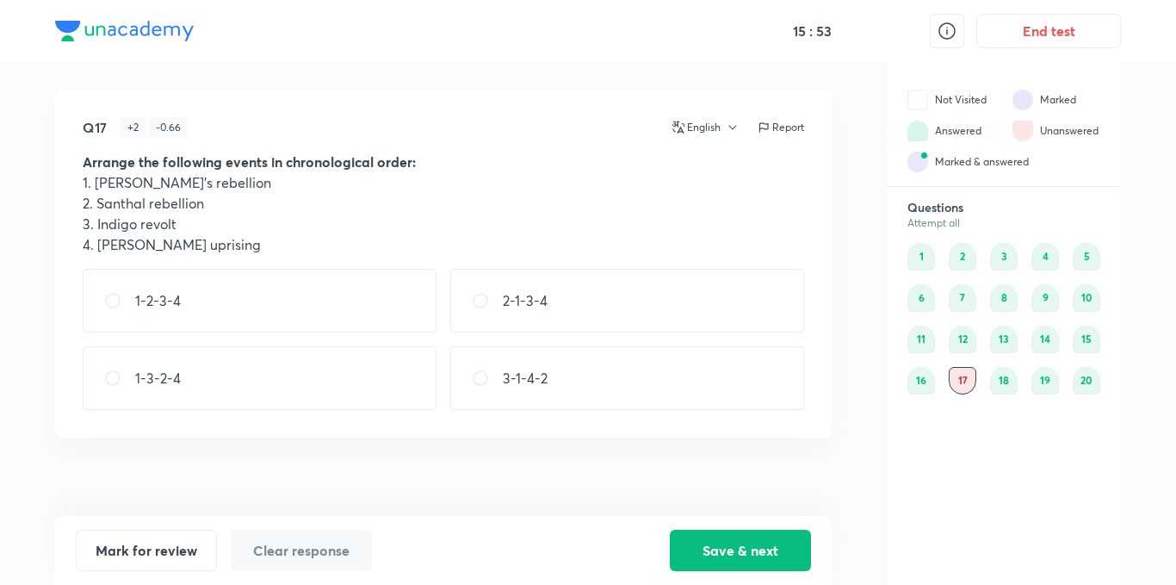
click at [1004, 383] on div "18" at bounding box center [1004, 381] width 28 height 28
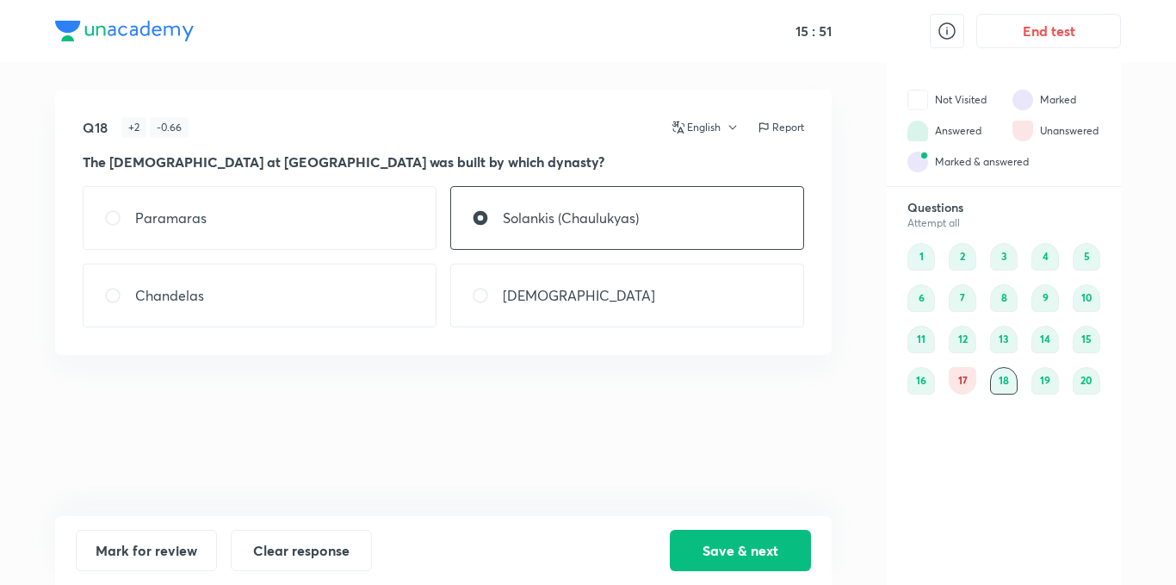
click at [964, 375] on div "17" at bounding box center [963, 381] width 28 height 28
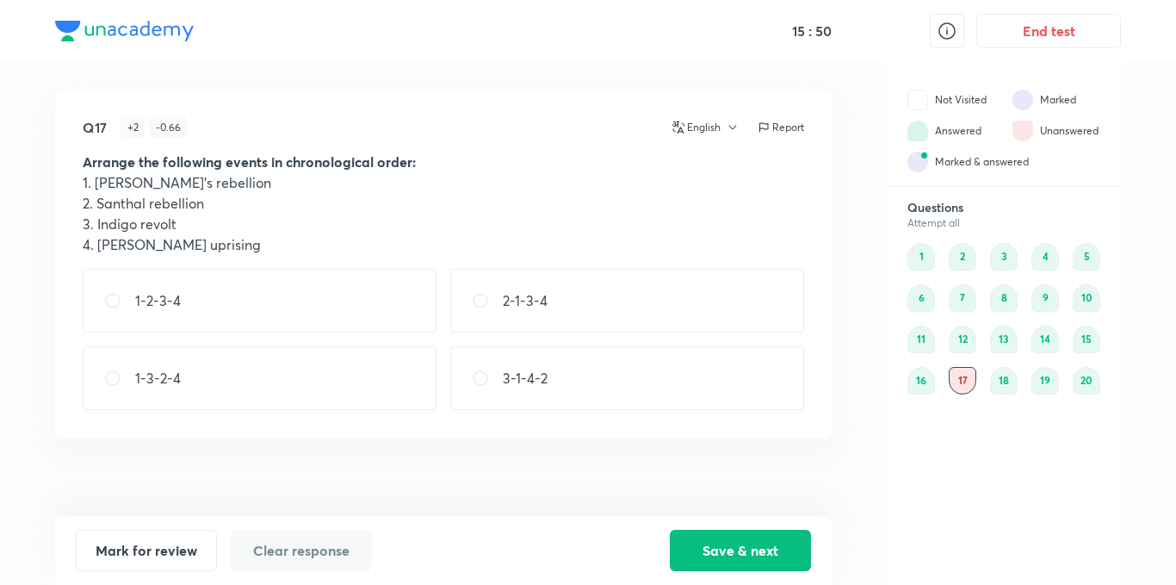
click at [925, 381] on div "16" at bounding box center [921, 381] width 28 height 28
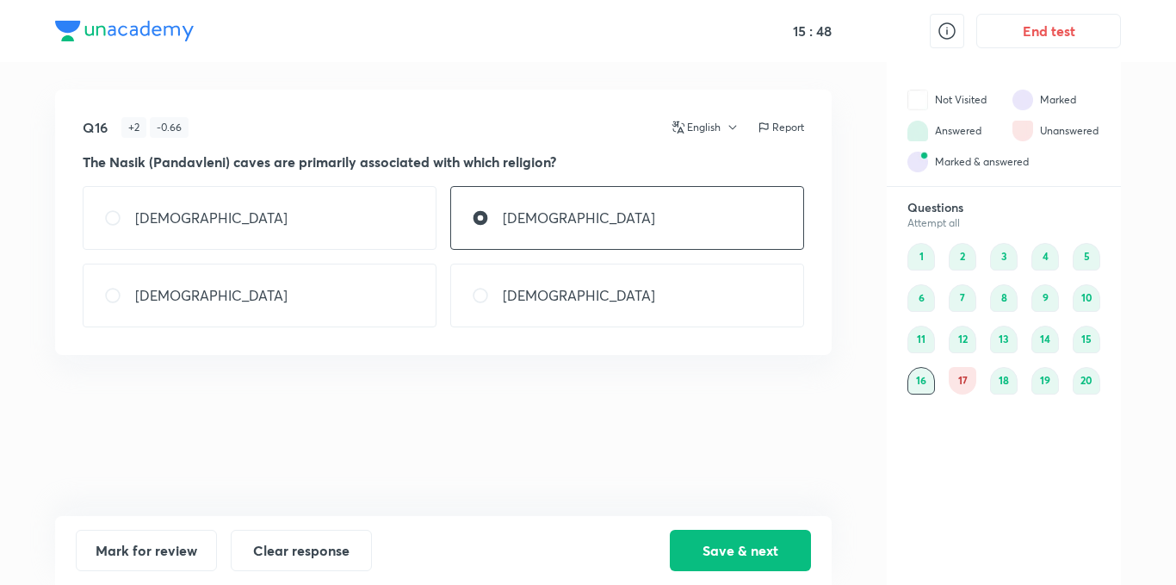
click at [967, 380] on div "17" at bounding box center [963, 381] width 28 height 28
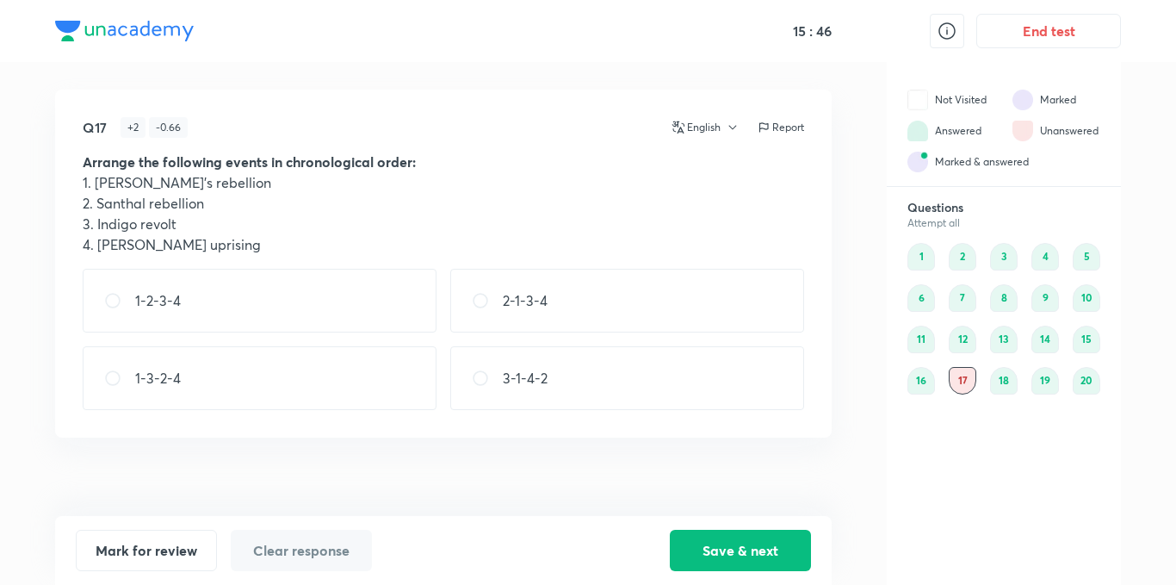
click at [362, 297] on div "1-2-3-4" at bounding box center [260, 301] width 354 height 64
radio input "true"
drag, startPoint x: 701, startPoint y: 542, endPoint x: 845, endPoint y: 486, distance: 155.1
click at [704, 541] on button "Save & next" at bounding box center [740, 549] width 141 height 41
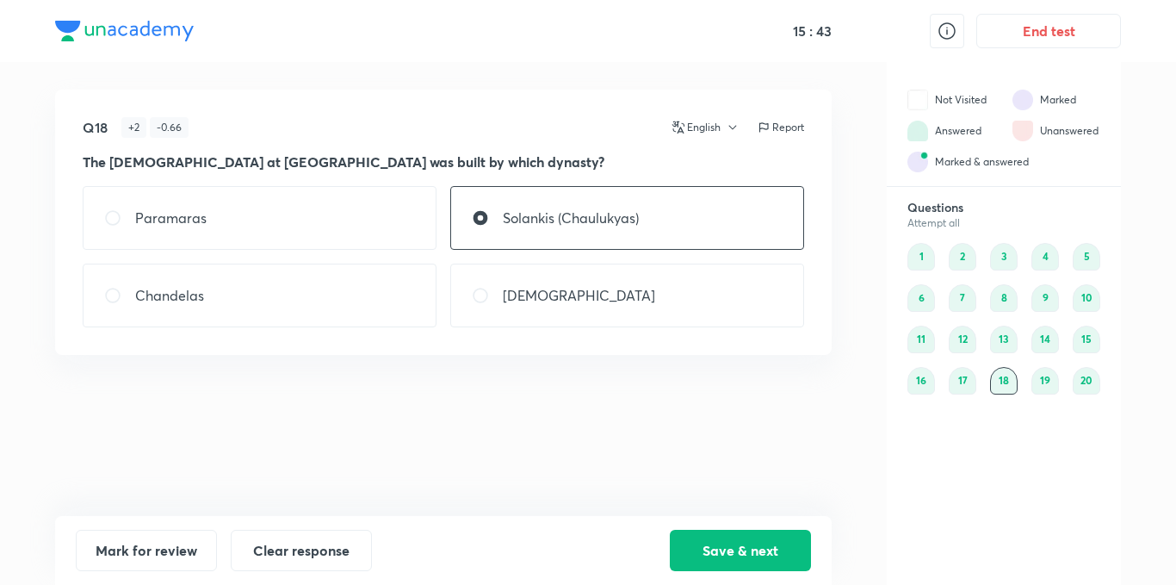
click at [915, 380] on div "16" at bounding box center [921, 381] width 28 height 28
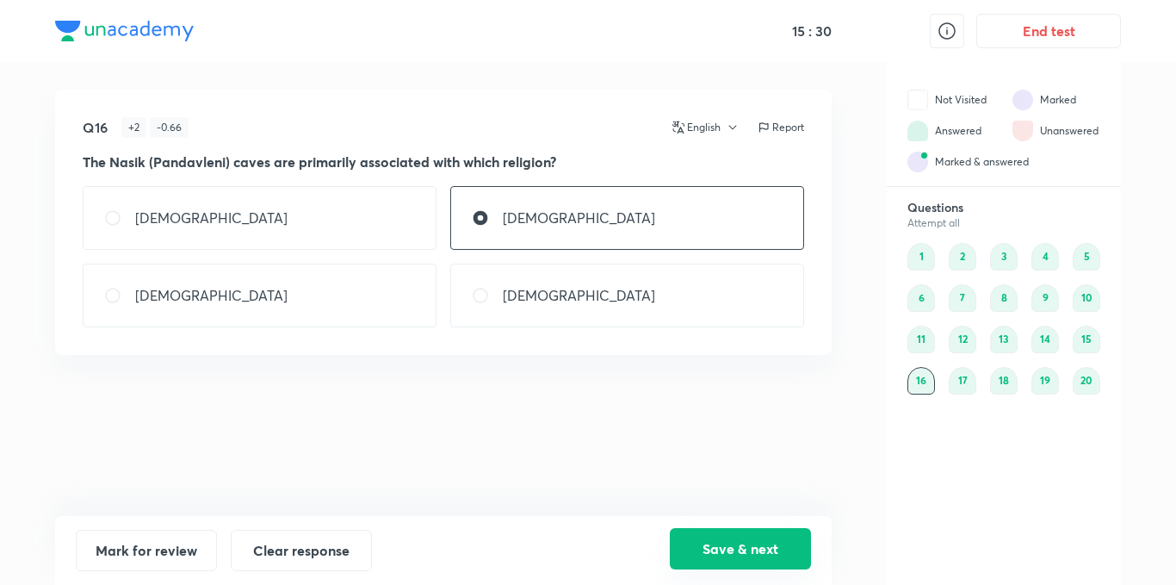
click at [782, 551] on button "Save & next" at bounding box center [740, 548] width 141 height 41
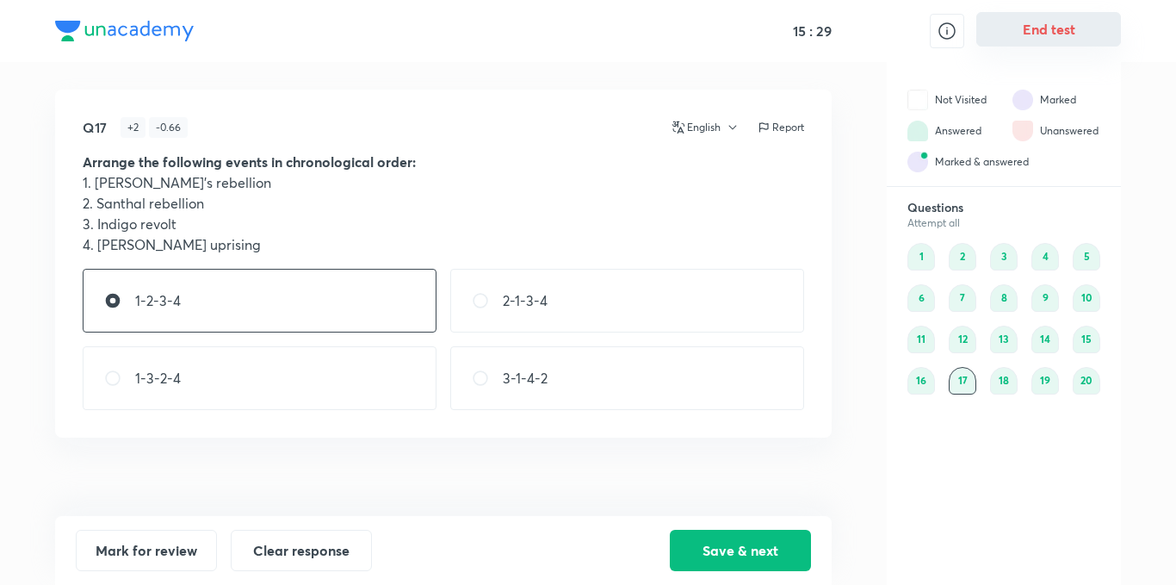
click at [1067, 34] on button "End test" at bounding box center [1048, 29] width 145 height 34
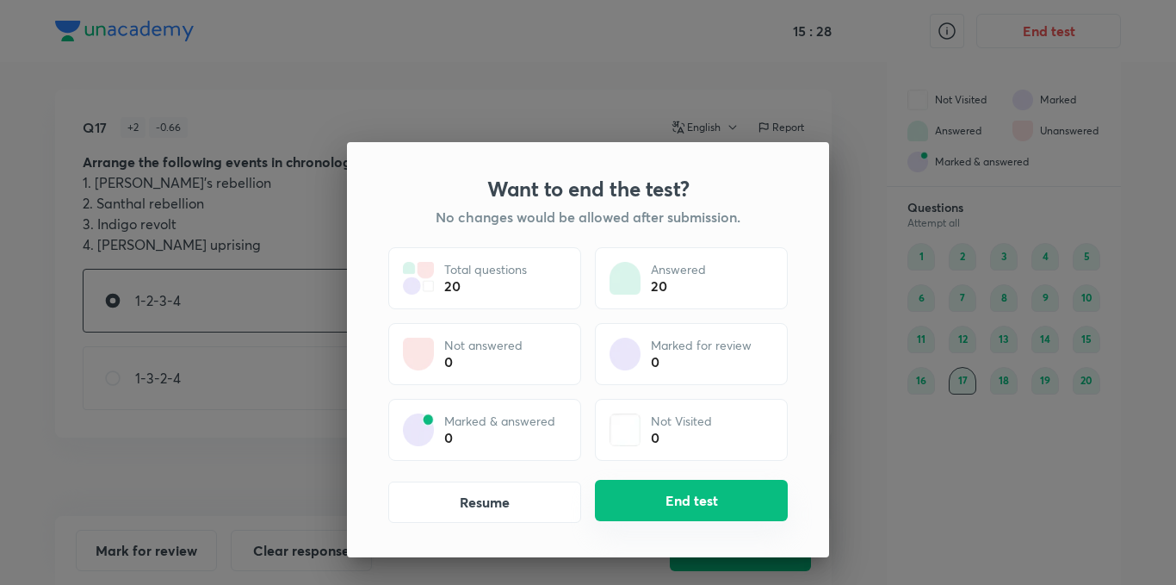
click at [760, 499] on button "End test" at bounding box center [691, 499] width 193 height 41
